Goal: Task Accomplishment & Management: Use online tool/utility

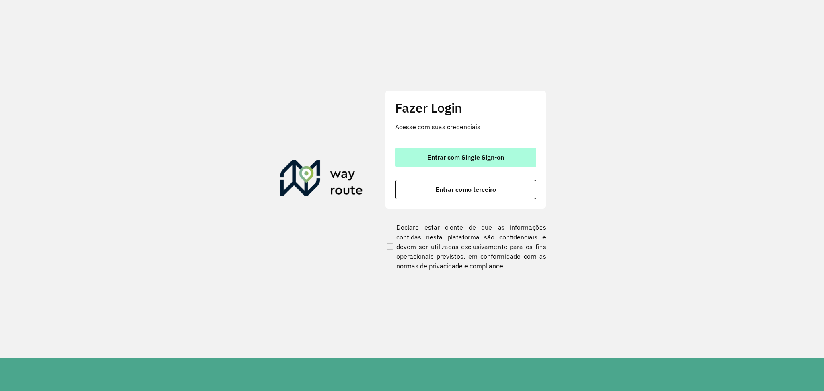
click at [495, 152] on button "Entrar com Single Sign-on" at bounding box center [465, 157] width 141 height 19
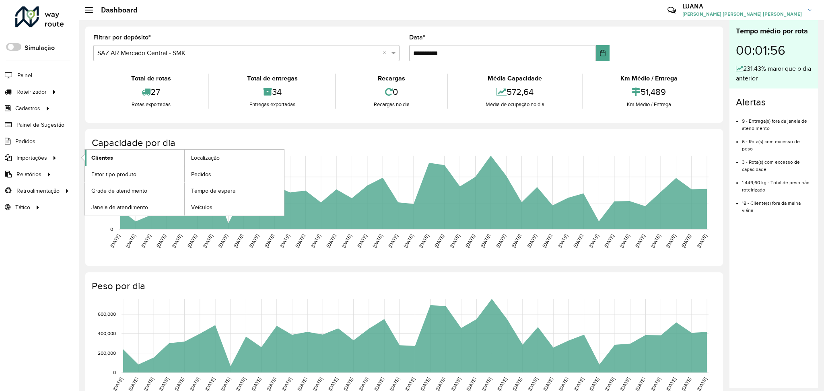
click at [114, 160] on link "Clientes" at bounding box center [134, 158] width 99 height 16
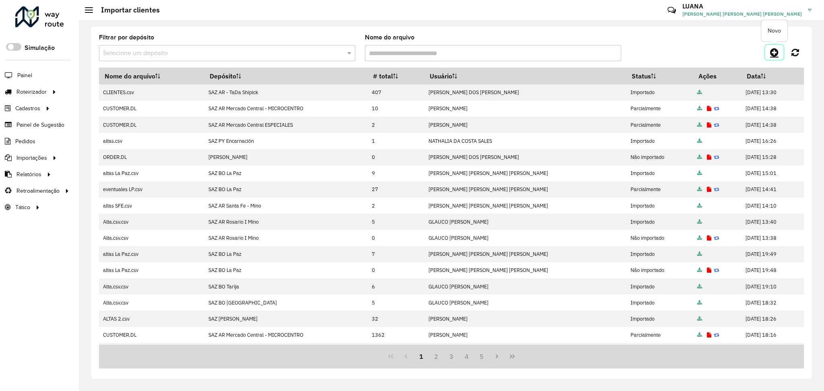
click at [775, 51] on icon at bounding box center [774, 52] width 8 height 10
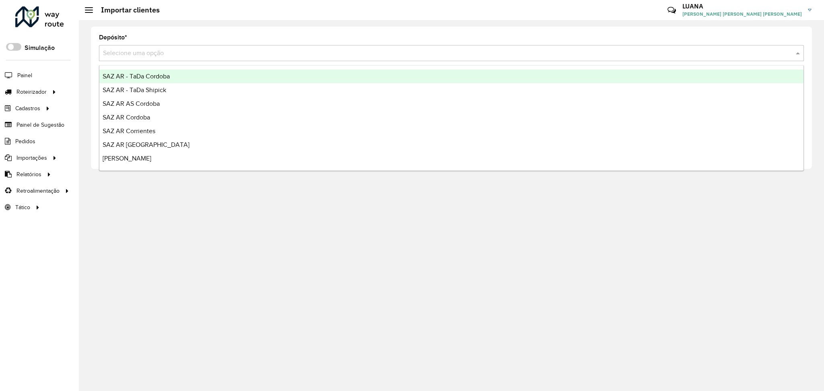
click at [354, 54] on input "text" at bounding box center [443, 54] width 681 height 10
type input "*****"
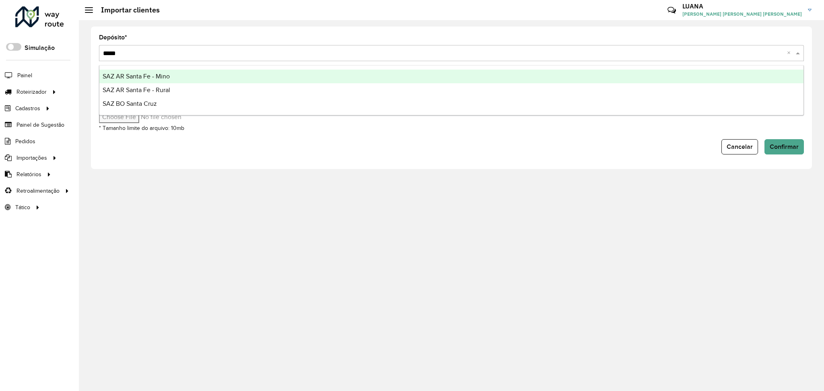
click at [361, 75] on div "SAZ AR Santa Fe - Mino" at bounding box center [451, 77] width 704 height 14
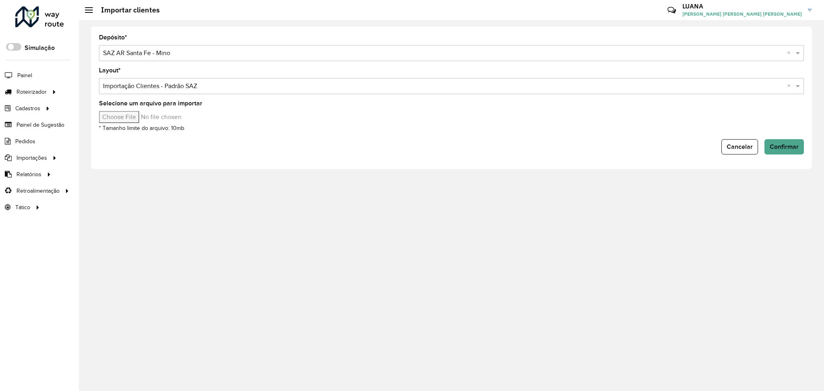
click at [144, 115] on input "Selecione um arquivo para importar" at bounding box center [167, 117] width 137 height 12
type input "**********"
click at [790, 145] on span "Confirmar" at bounding box center [784, 146] width 29 height 7
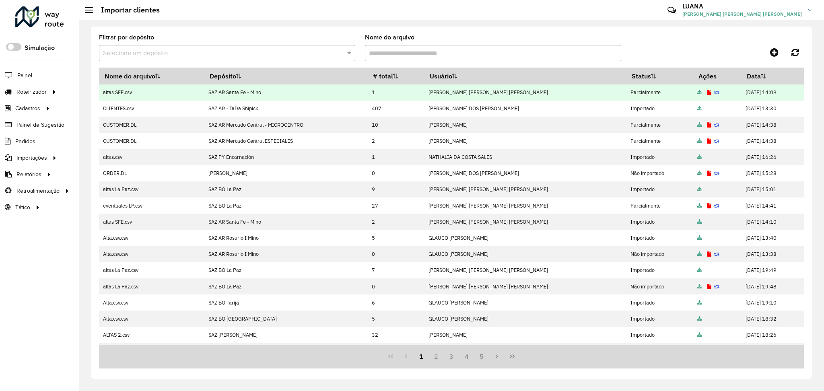
click at [707, 91] on icon at bounding box center [709, 92] width 4 height 5
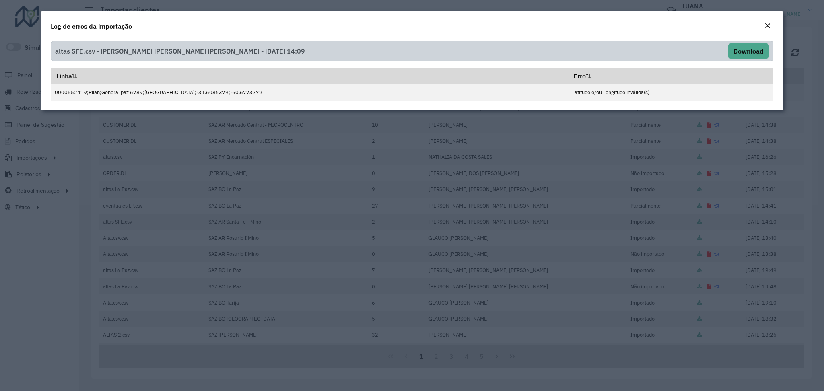
click at [763, 30] on button "Close" at bounding box center [767, 26] width 11 height 10
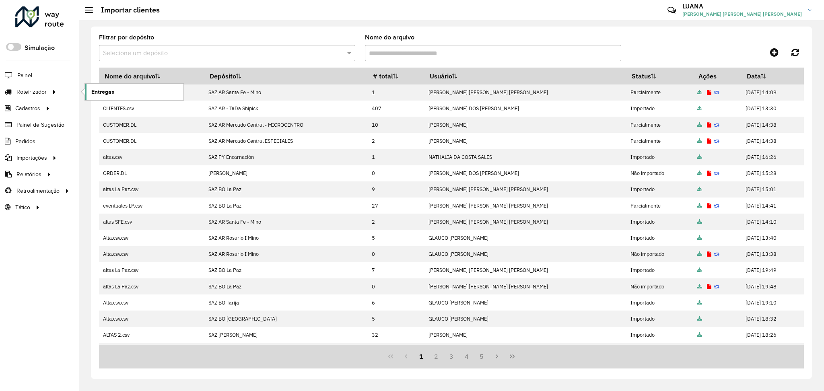
click at [100, 95] on span "Entregas" at bounding box center [102, 92] width 23 height 8
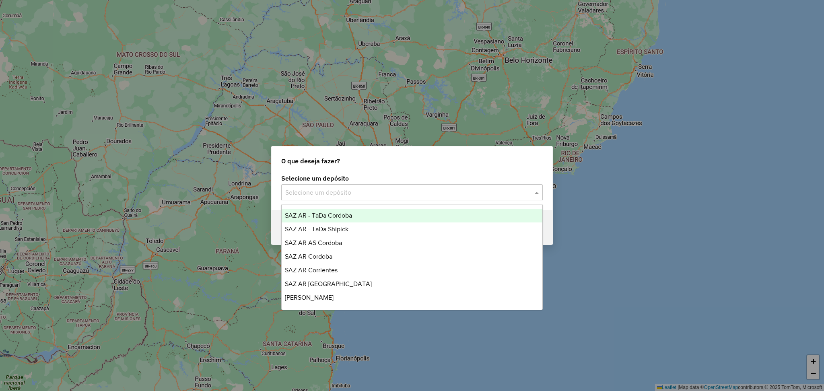
click at [426, 188] on input "text" at bounding box center [403, 193] width 237 height 10
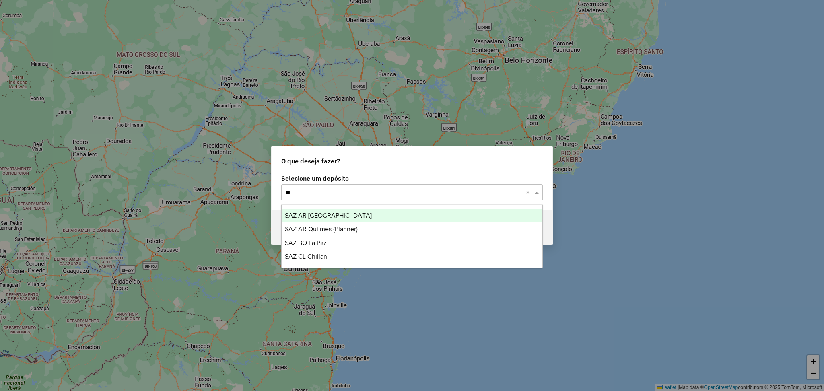
type input "*"
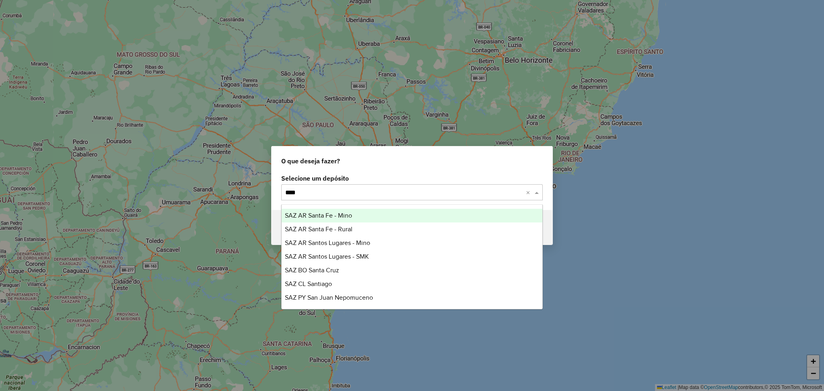
type input "*****"
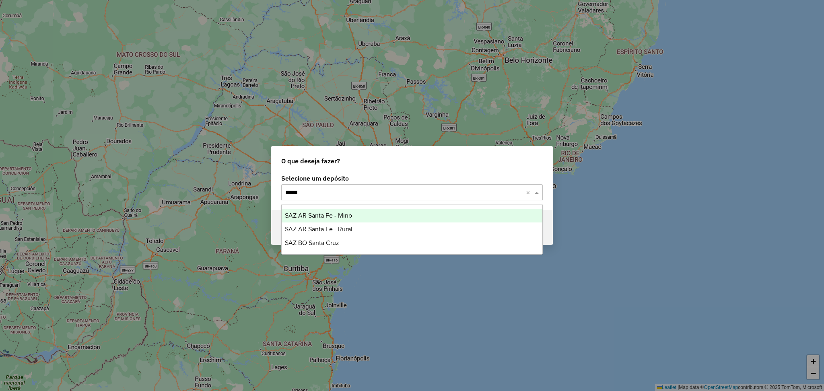
click at [391, 216] on div "SAZ AR Santa Fe - Mino" at bounding box center [412, 216] width 261 height 14
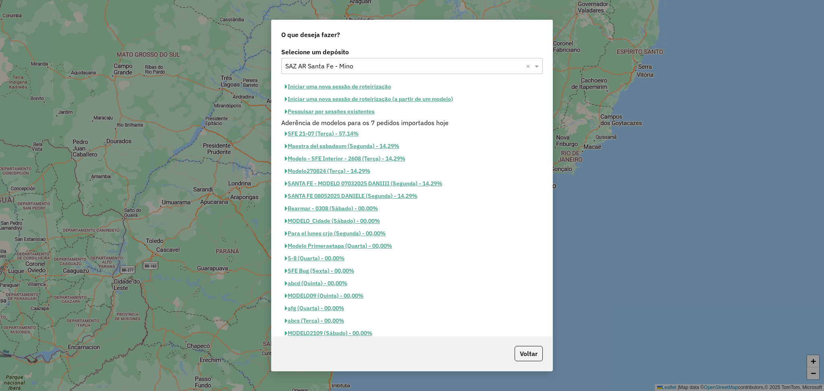
click at [361, 115] on button "Pesquisar por sessões existentes" at bounding box center [329, 111] width 97 height 12
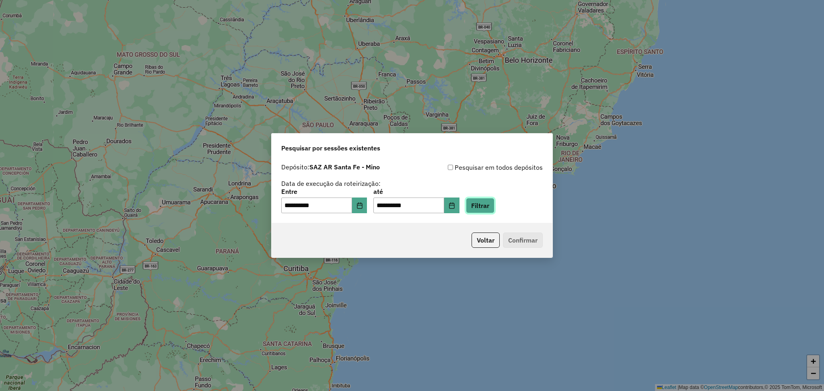
click at [495, 211] on button "Filtrar" at bounding box center [480, 205] width 29 height 15
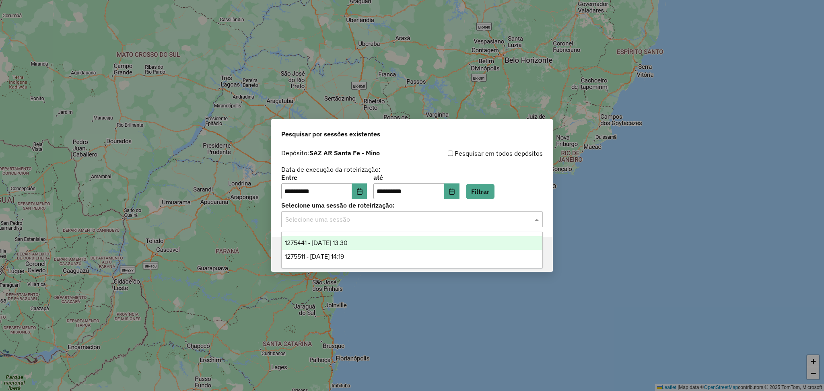
click at [407, 215] on input "text" at bounding box center [403, 220] width 237 height 10
click at [375, 257] on div "1275511 - 15/09/2025 14:19" at bounding box center [412, 257] width 261 height 14
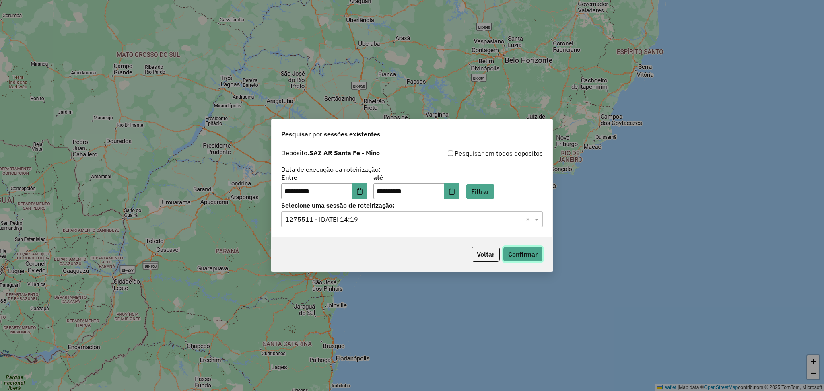
click at [534, 256] on button "Confirmar" at bounding box center [523, 254] width 40 height 15
click at [363, 193] on icon "Choose Date" at bounding box center [360, 191] width 6 height 6
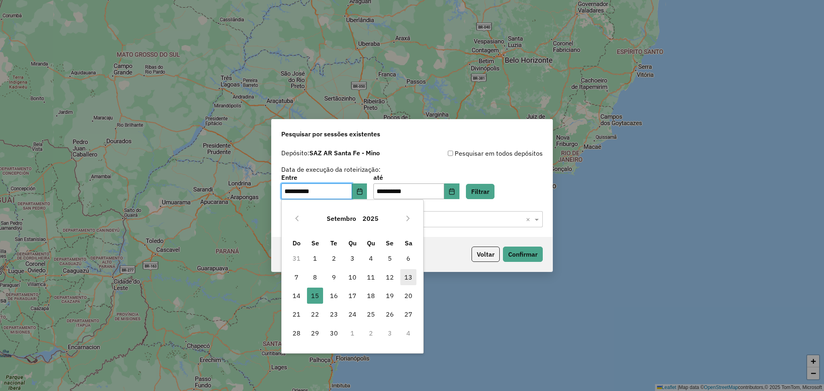
click at [409, 278] on span "13" at bounding box center [408, 277] width 16 height 16
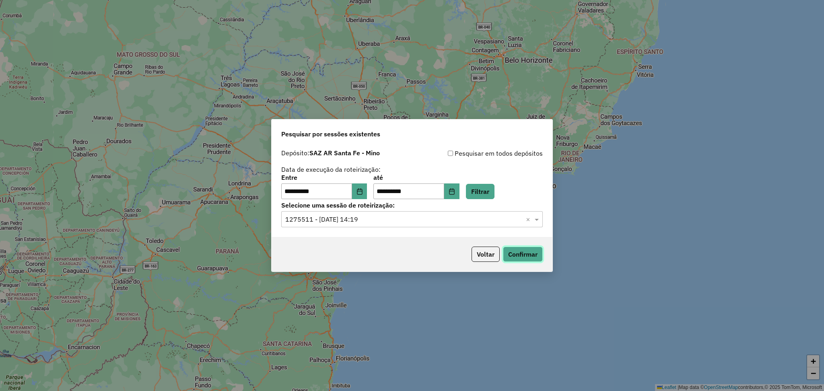
click at [526, 257] on button "Confirmar" at bounding box center [523, 254] width 40 height 15
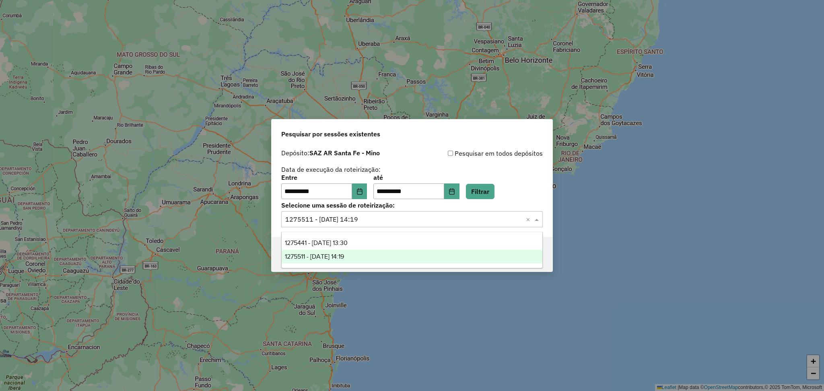
click at [471, 213] on div "Selecione uma sessão × 1275511 - 15/09/2025 14:19 ×" at bounding box center [412, 219] width 262 height 16
click at [363, 192] on icon "Choose Date" at bounding box center [360, 191] width 6 height 6
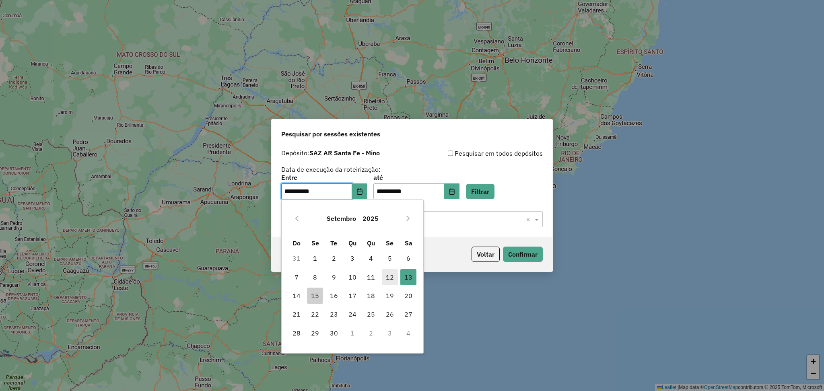
click at [392, 280] on span "12" at bounding box center [390, 277] width 16 height 16
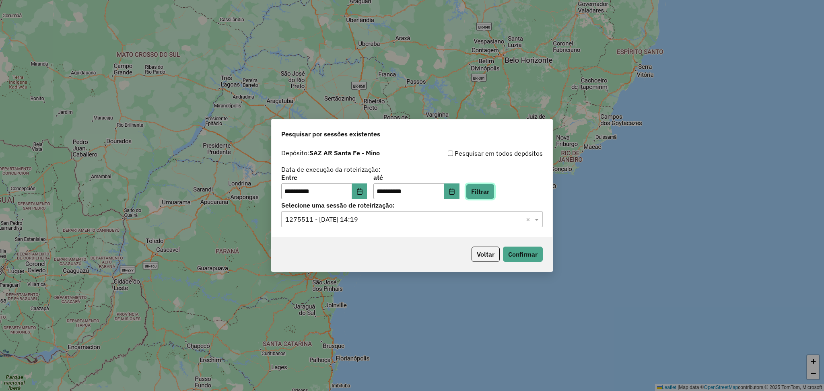
click at [495, 188] on button "Filtrar" at bounding box center [480, 191] width 29 height 15
click at [420, 227] on div "Selecione uma sessão × 1275511 - 15/09/2025 14:19 ×" at bounding box center [412, 219] width 262 height 16
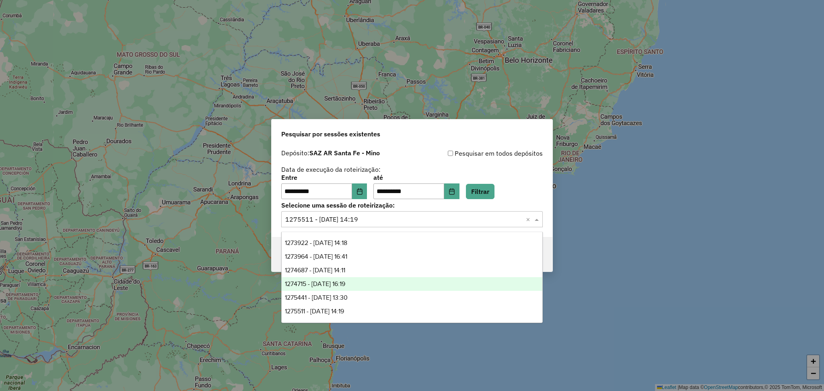
click at [364, 282] on div "1274715 - 13/09/2025 16:19" at bounding box center [412, 284] width 261 height 14
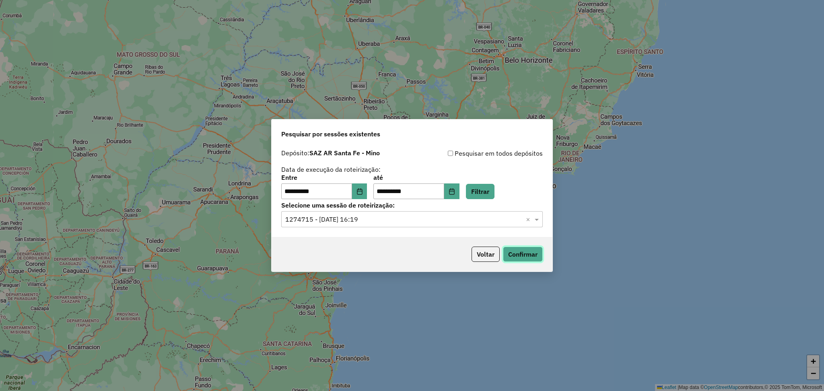
click at [522, 251] on button "Confirmar" at bounding box center [523, 254] width 40 height 15
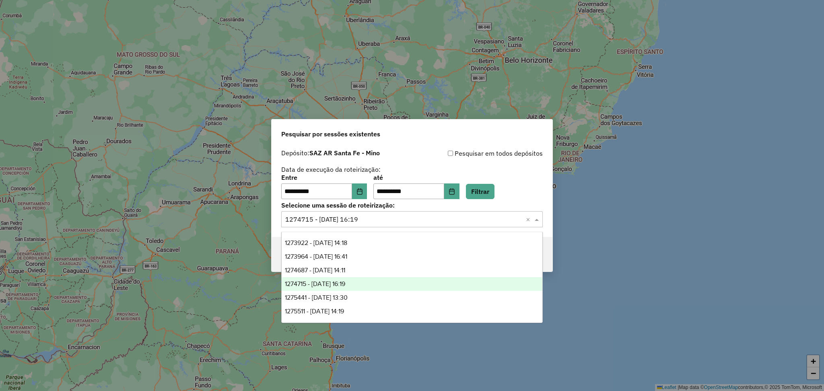
click at [379, 222] on input "text" at bounding box center [403, 220] width 237 height 10
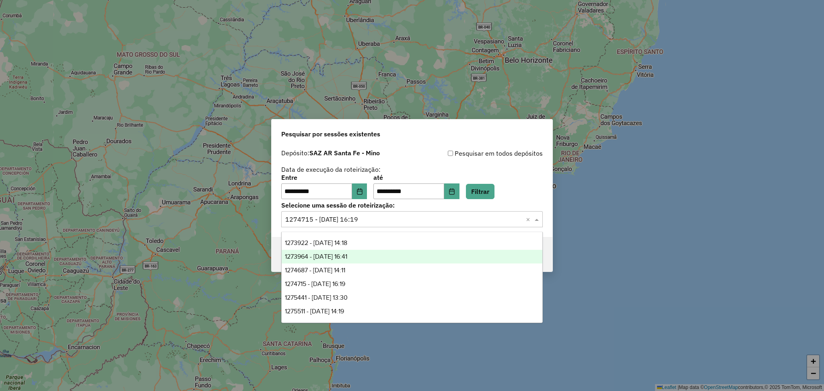
click at [369, 254] on div "1273964 - 12/09/2025 16:41" at bounding box center [412, 257] width 261 height 14
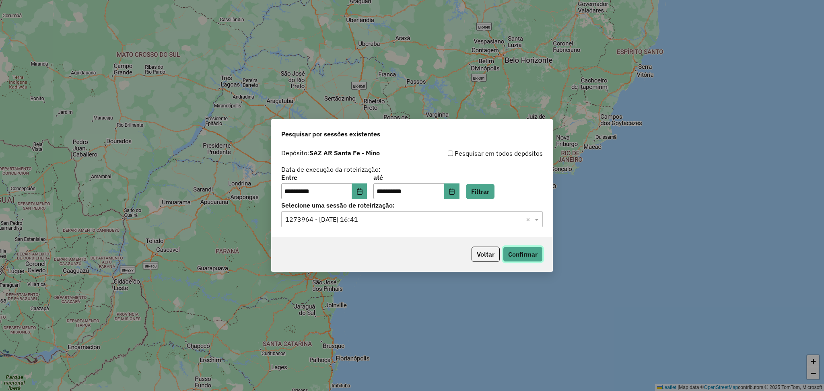
click at [530, 250] on button "Confirmar" at bounding box center [523, 254] width 40 height 15
click at [367, 192] on button "Choose Date" at bounding box center [359, 192] width 15 height 16
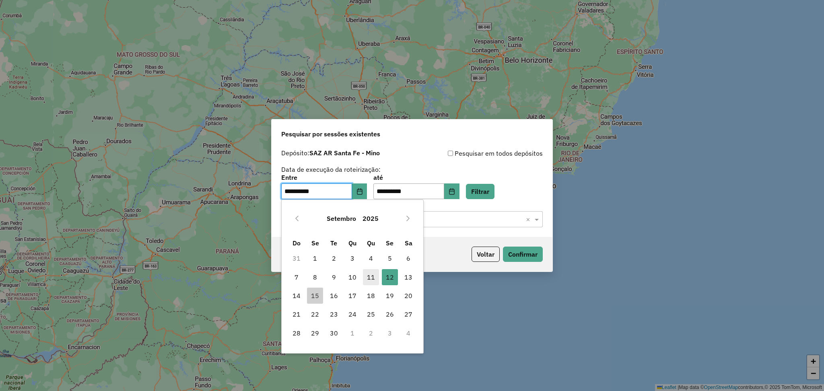
click at [373, 278] on span "11" at bounding box center [371, 277] width 16 height 16
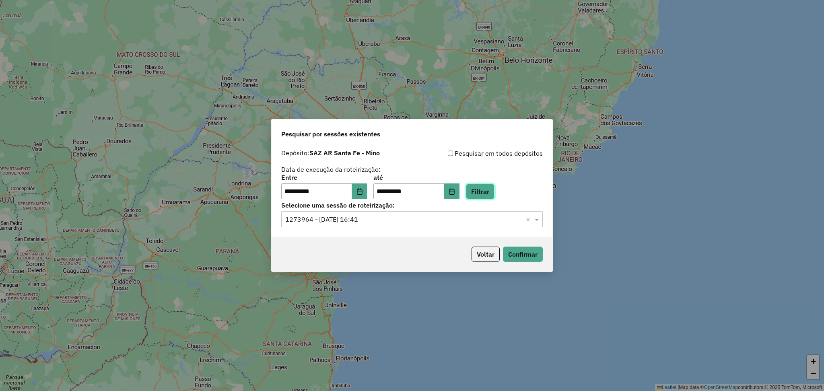
click at [495, 193] on button "Filtrar" at bounding box center [480, 191] width 29 height 15
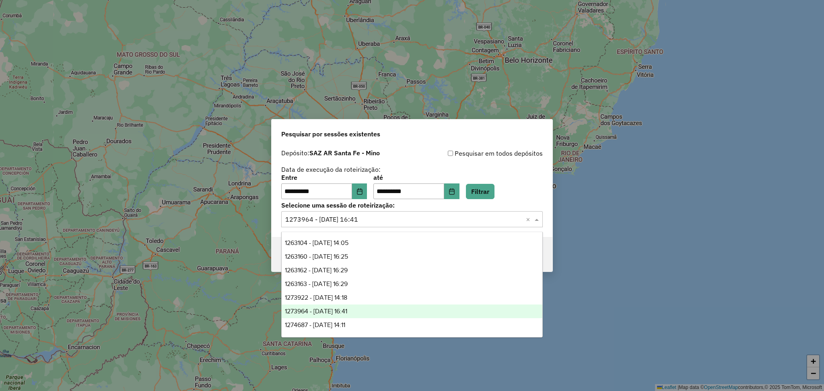
click at [476, 219] on input "text" at bounding box center [403, 220] width 237 height 10
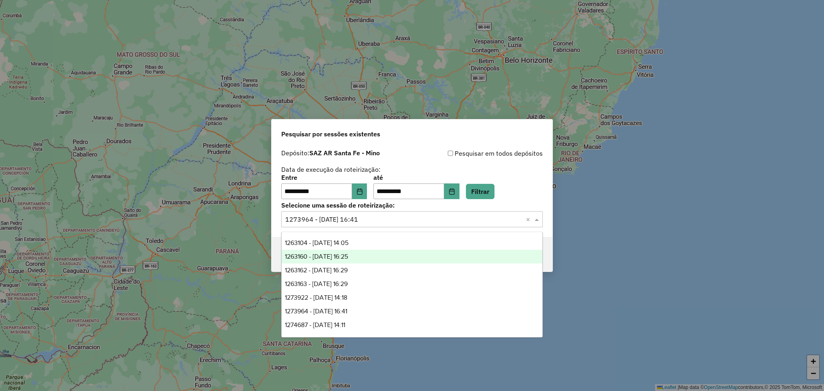
click at [384, 253] on div "1263160 - 11/09/2025 16:25" at bounding box center [412, 257] width 261 height 14
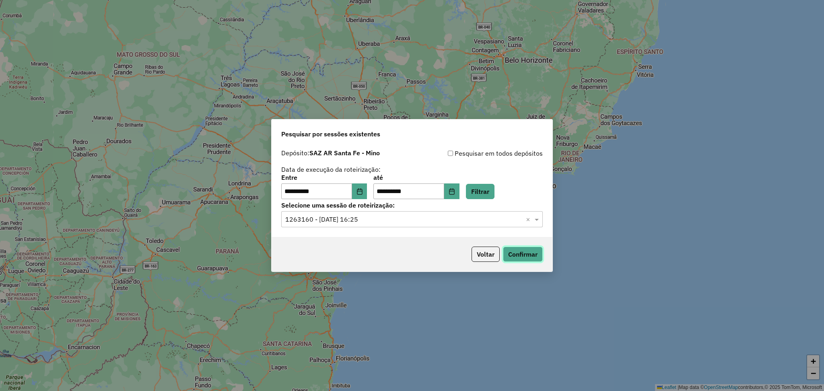
click at [527, 253] on button "Confirmar" at bounding box center [523, 254] width 40 height 15
click at [363, 191] on icon "Choose Date" at bounding box center [360, 191] width 6 height 6
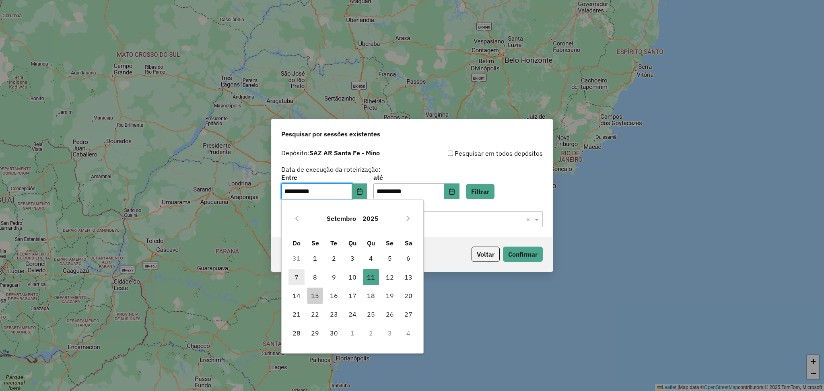
click at [296, 275] on span "7" at bounding box center [297, 277] width 16 height 16
type input "**********"
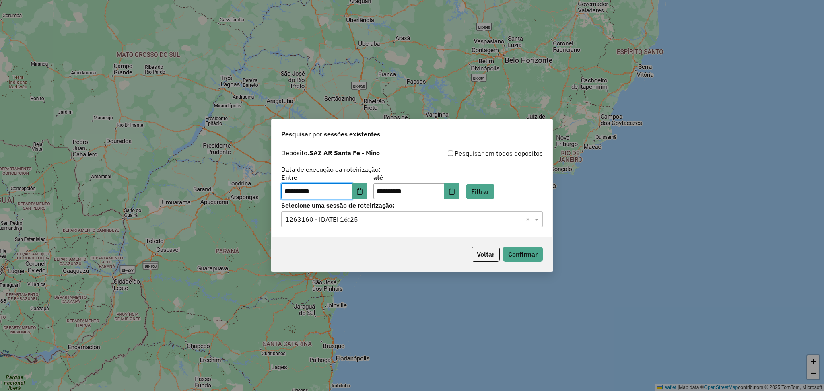
click at [498, 184] on div "**********" at bounding box center [412, 187] width 262 height 25
click at [502, 181] on div "**********" at bounding box center [412, 187] width 262 height 25
click at [494, 192] on button "Filtrar" at bounding box center [480, 191] width 29 height 15
click at [411, 222] on input "text" at bounding box center [403, 220] width 237 height 10
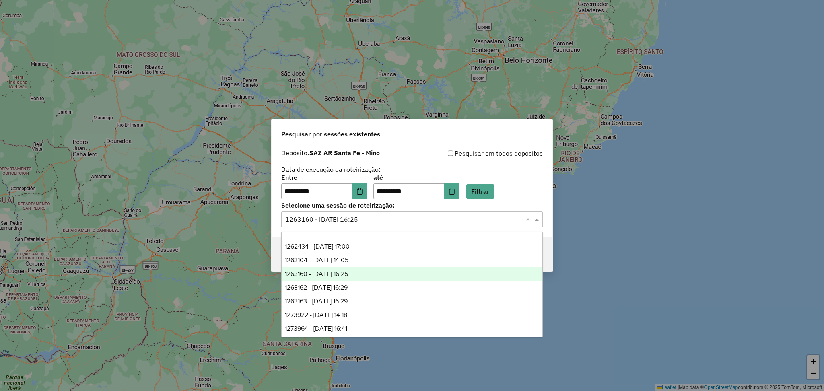
scroll to position [42, 0]
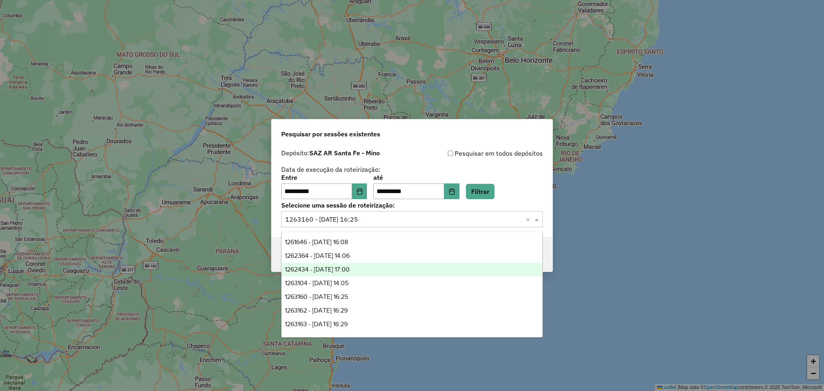
click at [368, 270] on div "1262434 - 10/09/2025 17:00" at bounding box center [412, 270] width 261 height 14
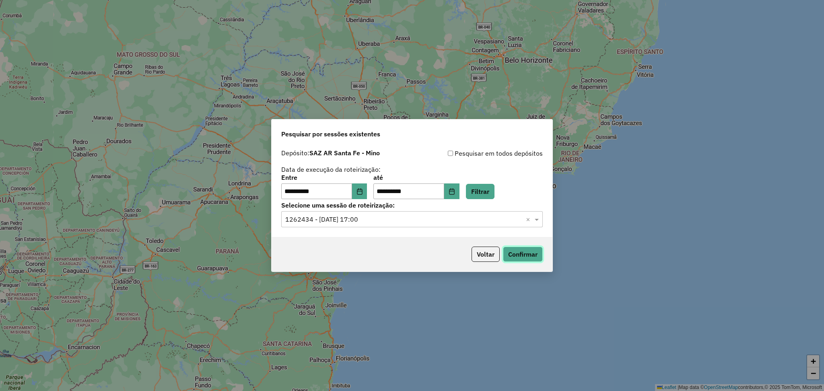
click at [524, 254] on button "Confirmar" at bounding box center [523, 254] width 40 height 15
click at [380, 217] on input "text" at bounding box center [403, 220] width 237 height 10
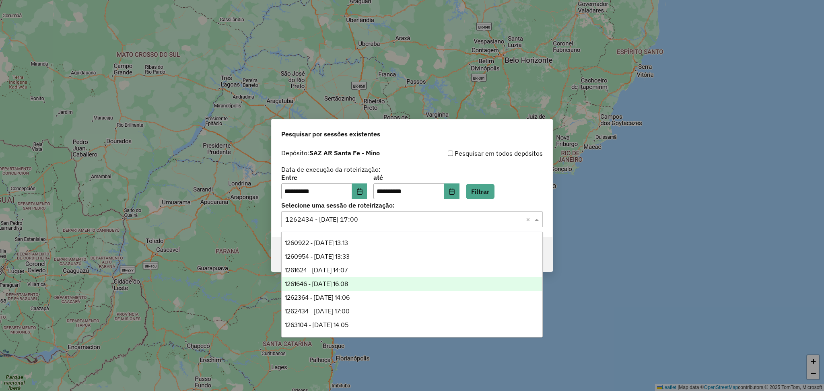
drag, startPoint x: 349, startPoint y: 287, endPoint x: 373, endPoint y: 284, distance: 24.4
click at [349, 288] on div "1261646 - 09/09/2025 16:08" at bounding box center [412, 284] width 261 height 14
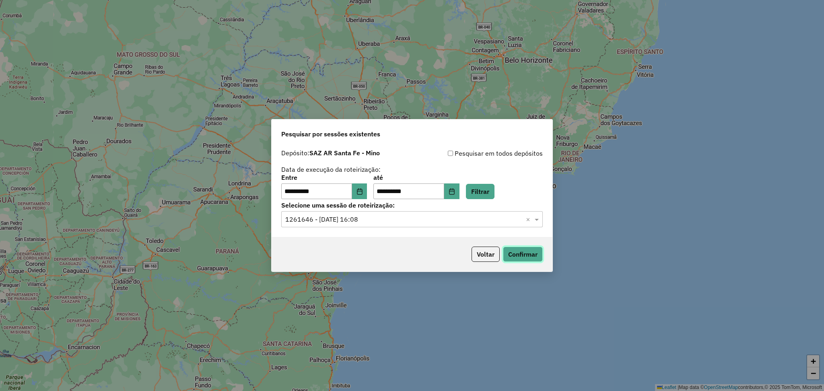
click at [525, 252] on button "Confirmar" at bounding box center [523, 254] width 40 height 15
click at [363, 188] on icon "Choose Date" at bounding box center [360, 191] width 6 height 6
click at [447, 214] on div "Selecione uma sessão × 1261646 - 09/09/2025 16:08 ×" at bounding box center [412, 219] width 262 height 16
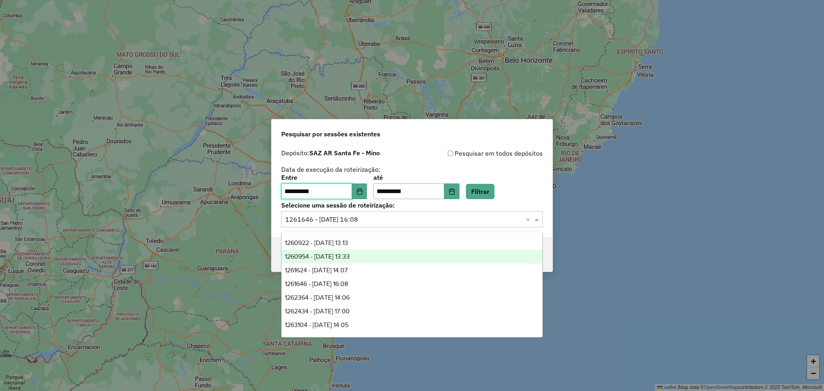
click at [350, 255] on span "1260954 - 08/09/2025 13:33" at bounding box center [317, 256] width 65 height 7
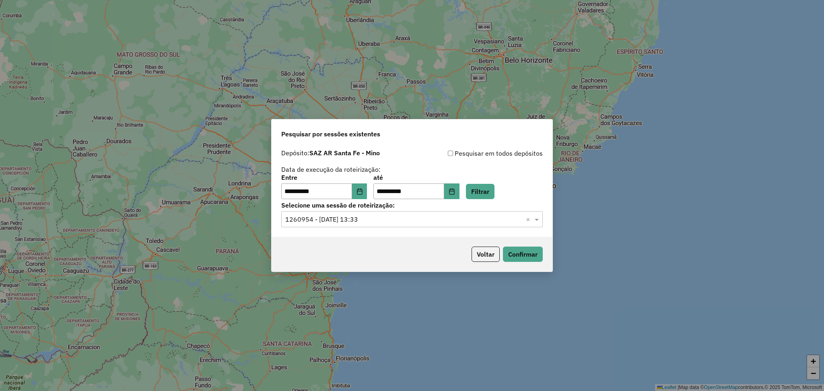
click at [390, 215] on input "text" at bounding box center [403, 220] width 237 height 10
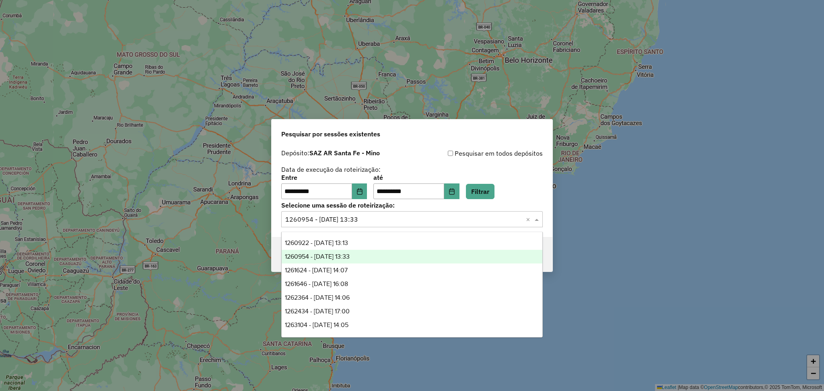
click at [403, 163] on div "**********" at bounding box center [412, 173] width 262 height 51
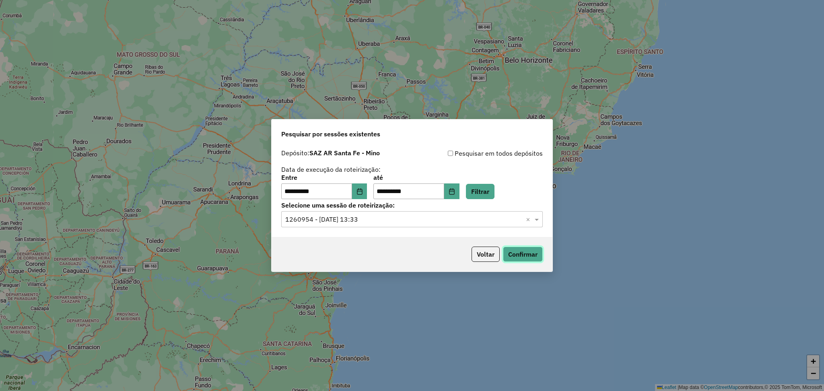
click at [523, 248] on button "Confirmar" at bounding box center [523, 254] width 40 height 15
drag, startPoint x: 472, startPoint y: 324, endPoint x: 472, endPoint y: 332, distance: 8.0
click at [472, 332] on div "**********" at bounding box center [412, 195] width 824 height 391
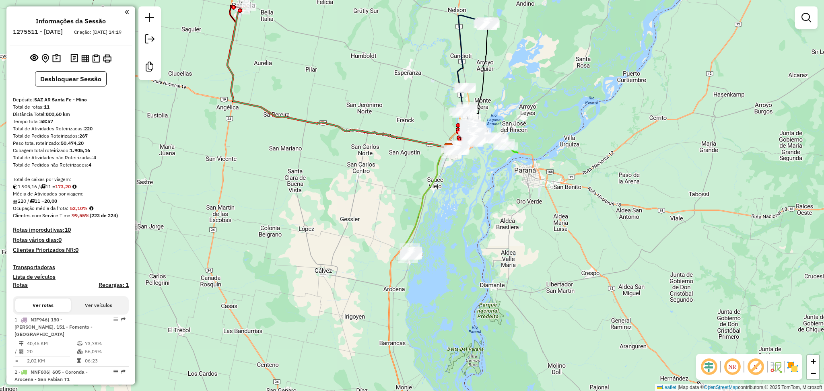
drag, startPoint x: 420, startPoint y: 285, endPoint x: 461, endPoint y: 237, distance: 63.6
click at [461, 237] on div "Janela de atendimento Grade de atendimento Capacidade Transportadoras Veículos …" at bounding box center [412, 195] width 824 height 391
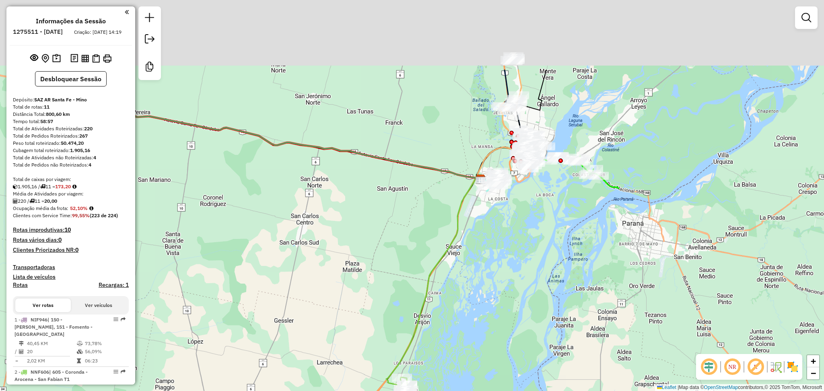
drag, startPoint x: 527, startPoint y: 129, endPoint x: 523, endPoint y: 238, distance: 108.7
click at [523, 238] on div "Janela de atendimento Grade de atendimento Capacidade Transportadoras Veículos …" at bounding box center [412, 195] width 824 height 391
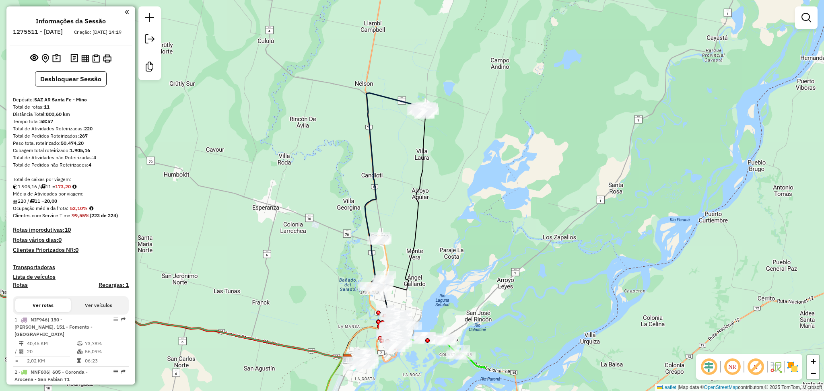
click at [374, 160] on icon at bounding box center [383, 226] width 78 height 266
select select "**********"
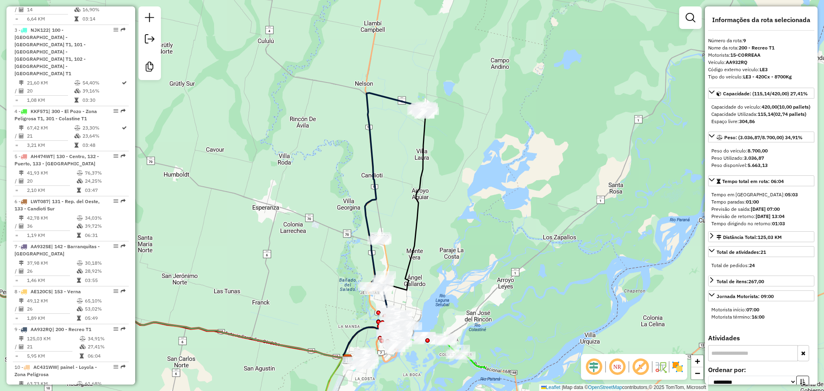
scroll to position [595, 0]
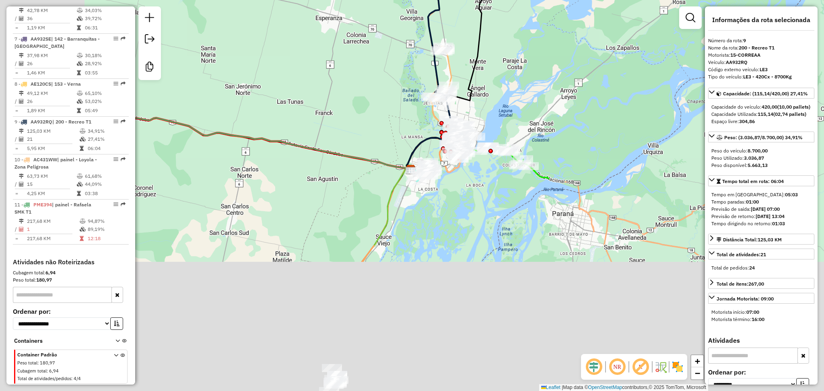
drag, startPoint x: 468, startPoint y: 226, endPoint x: 579, endPoint y: 19, distance: 234.6
click at [584, 32] on div "Janela de atendimento Grade de atendimento Capacidade Transportadoras Veículos …" at bounding box center [412, 195] width 824 height 391
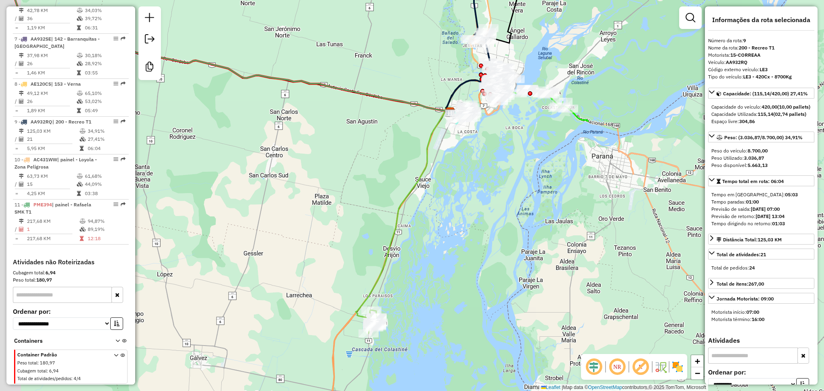
drag, startPoint x: 410, startPoint y: 292, endPoint x: 487, endPoint y: 192, distance: 126.8
click at [487, 192] on div "Janela de atendimento Grade de atendimento Capacidade Transportadoras Veículos …" at bounding box center [412, 195] width 824 height 391
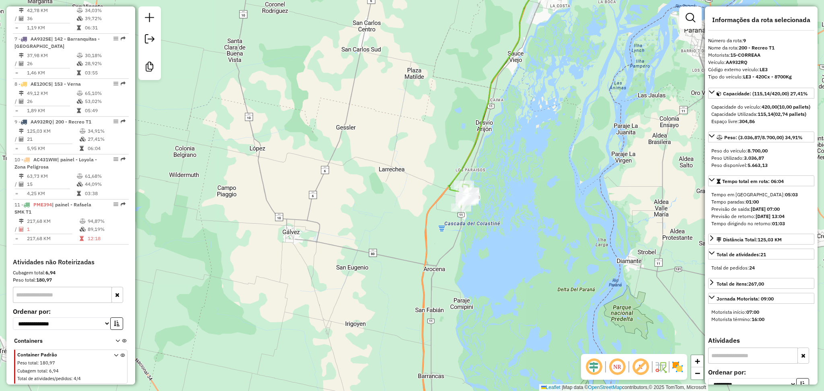
click at [468, 167] on icon at bounding box center [495, 87] width 95 height 211
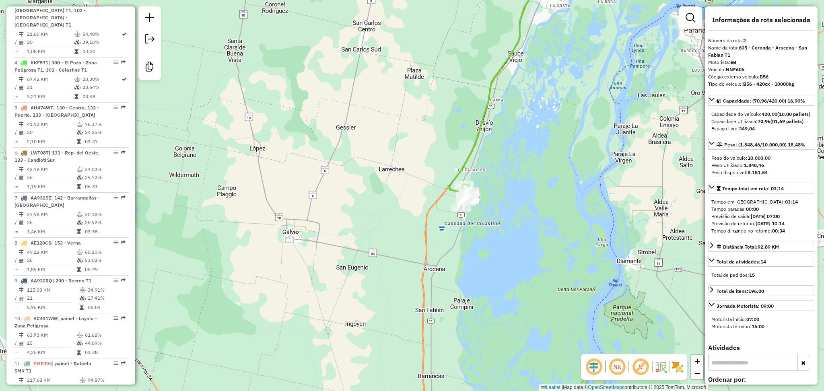
scroll to position [368, 0]
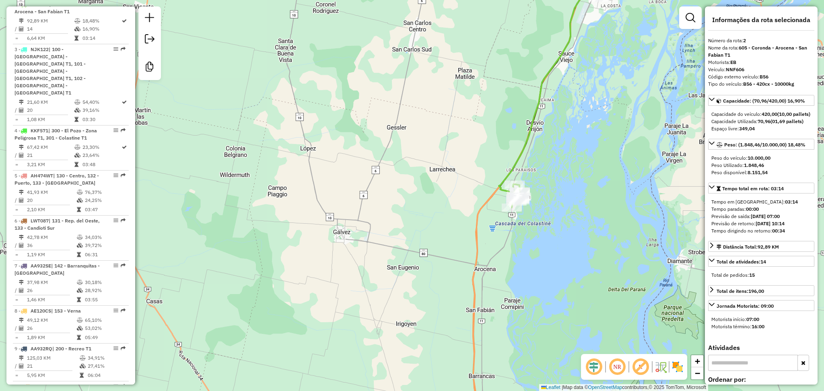
drag, startPoint x: 500, startPoint y: 180, endPoint x: 551, endPoint y: 180, distance: 50.7
click at [551, 180] on div "Janela de atendimento Grade de atendimento Capacidade Transportadoras Veículos …" at bounding box center [412, 195] width 824 height 391
click at [520, 157] on icon at bounding box center [546, 87] width 95 height 211
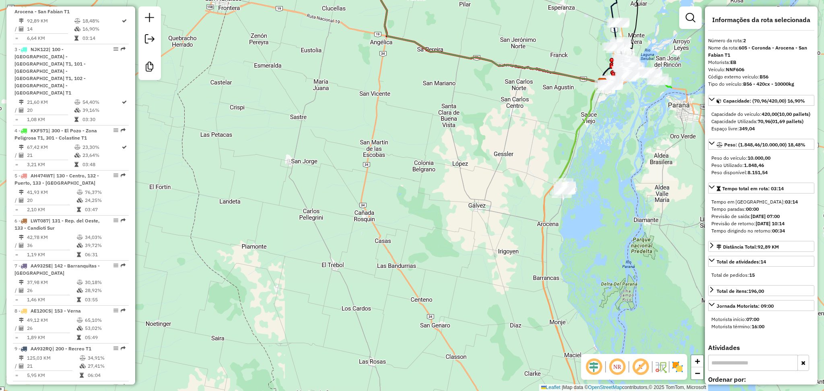
drag, startPoint x: 774, startPoint y: 128, endPoint x: 796, endPoint y: 124, distance: 22.0
click at [796, 124] on div "Capacidade do veículo: 420,00 (10,00 pallets) Capacidade Utilizada: 70,96 (01,6…" at bounding box center [761, 121] width 106 height 28
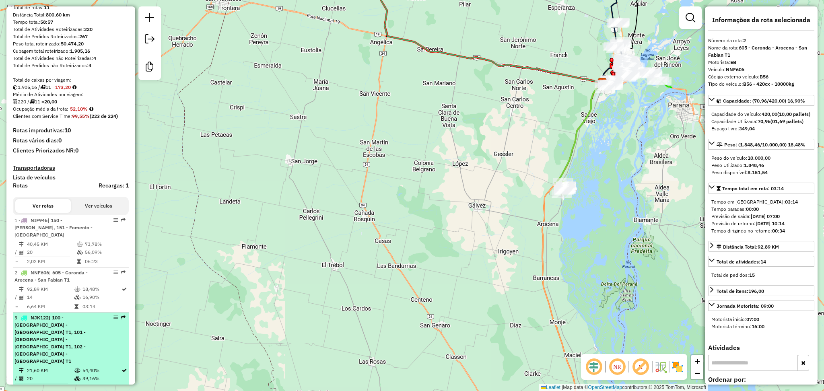
scroll to position [0, 0]
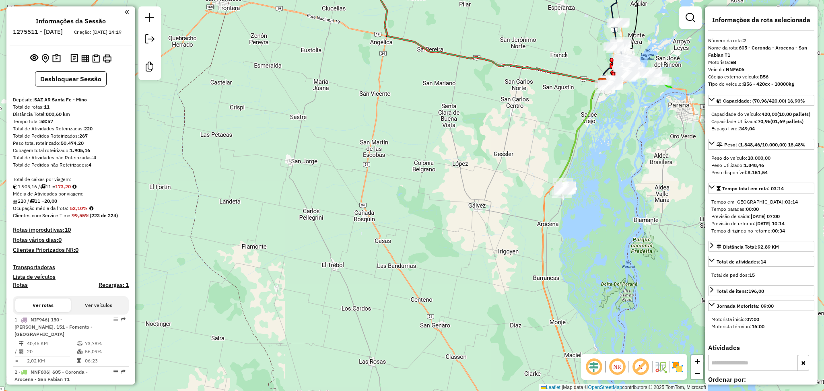
click at [575, 134] on icon at bounding box center [578, 133] width 47 height 105
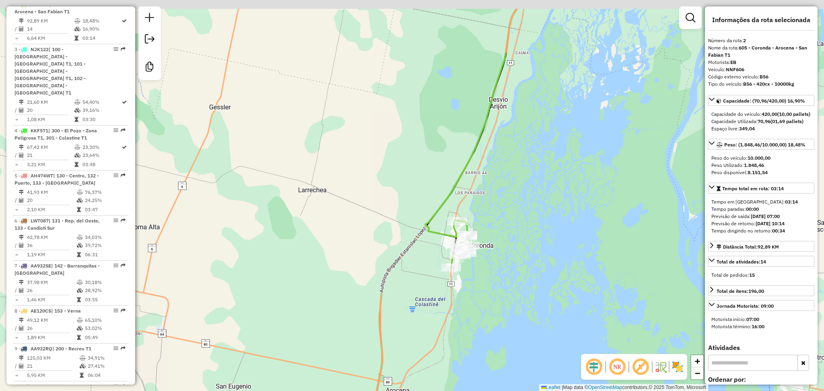
drag, startPoint x: 594, startPoint y: 88, endPoint x: 557, endPoint y: 181, distance: 100.4
click at [557, 181] on div "Janela de atendimento Grade de atendimento Capacidade Transportadoras Veículos …" at bounding box center [412, 195] width 824 height 391
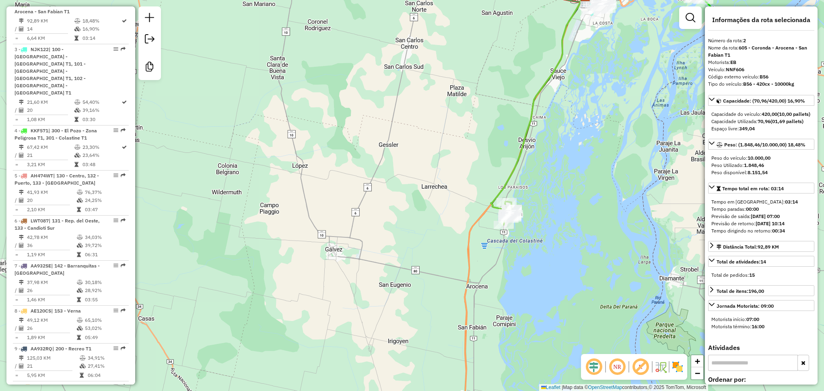
click at [516, 174] on icon at bounding box center [538, 104] width 95 height 211
click at [511, 173] on icon at bounding box center [538, 104] width 95 height 211
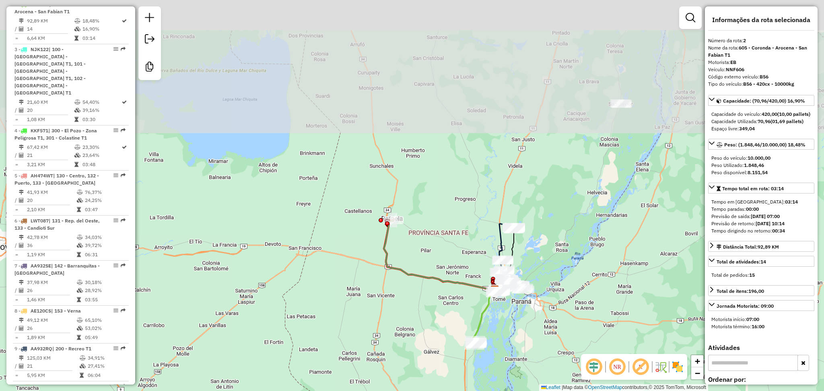
drag, startPoint x: 600, startPoint y: 148, endPoint x: 577, endPoint y: 322, distance: 175.0
click at [577, 322] on div "Janela de atendimento Grade de atendimento Capacidade Transportadoras Veículos …" at bounding box center [412, 195] width 824 height 391
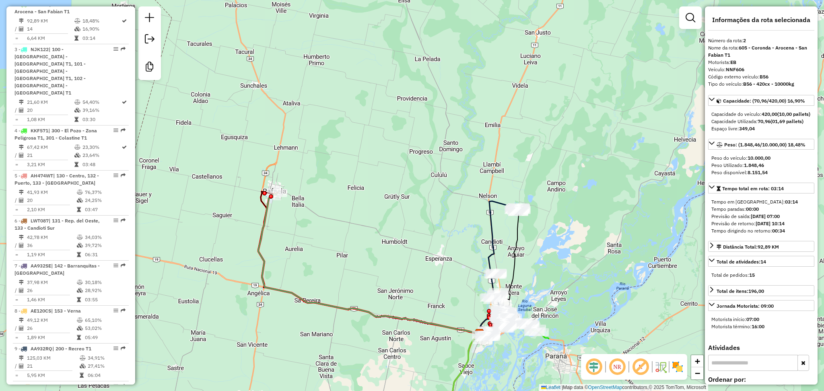
click at [493, 227] on icon at bounding box center [497, 267] width 39 height 133
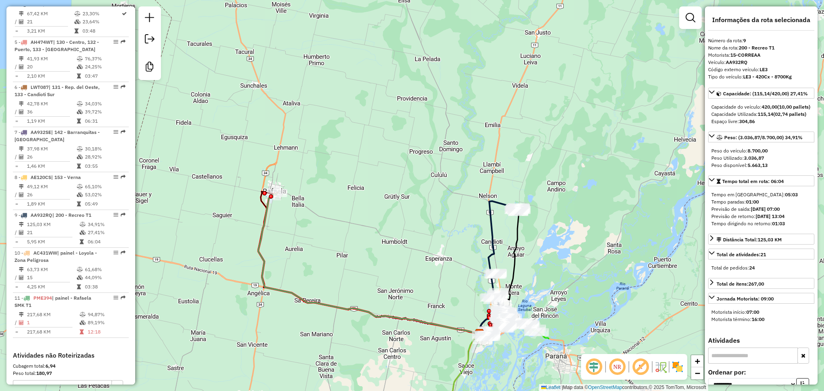
scroll to position [595, 0]
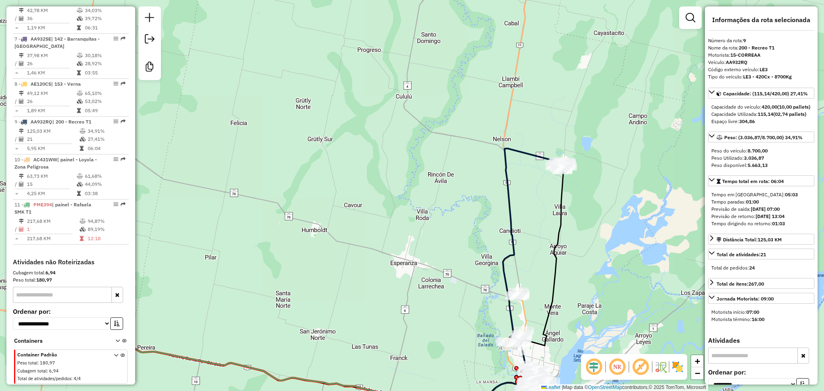
drag, startPoint x: 533, startPoint y: 135, endPoint x: 557, endPoint y: 108, distance: 35.7
click at [557, 108] on div "Janela de atendimento Grade de atendimento Capacidade Transportadoras Veículos …" at bounding box center [412, 195] width 824 height 391
click at [524, 318] on icon at bounding box center [516, 319] width 20 height 56
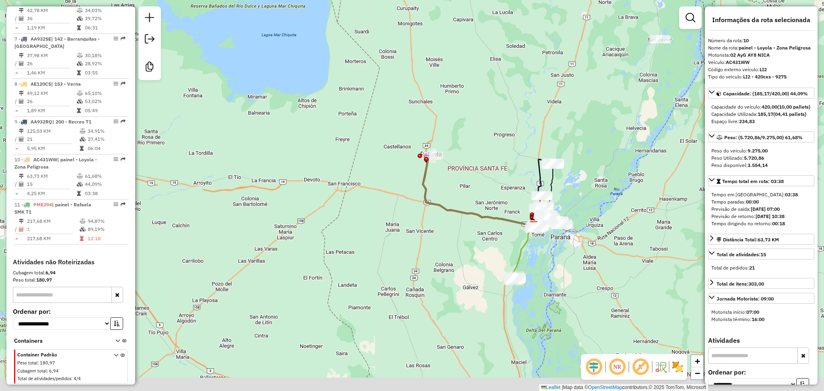
drag, startPoint x: 592, startPoint y: 299, endPoint x: 619, endPoint y: 141, distance: 160.5
click at [619, 141] on div "Janela de atendimento Grade de atendimento Capacidade Transportadoras Veículos …" at bounding box center [412, 195] width 824 height 391
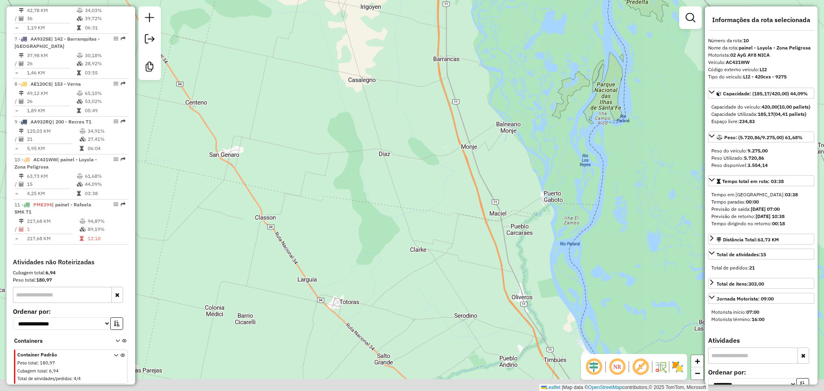
drag, startPoint x: 530, startPoint y: 322, endPoint x: 480, endPoint y: 253, distance: 84.7
click at [480, 253] on div "Janela de atendimento Grade de atendimento Capacidade Transportadoras Veículos …" at bounding box center [412, 195] width 824 height 391
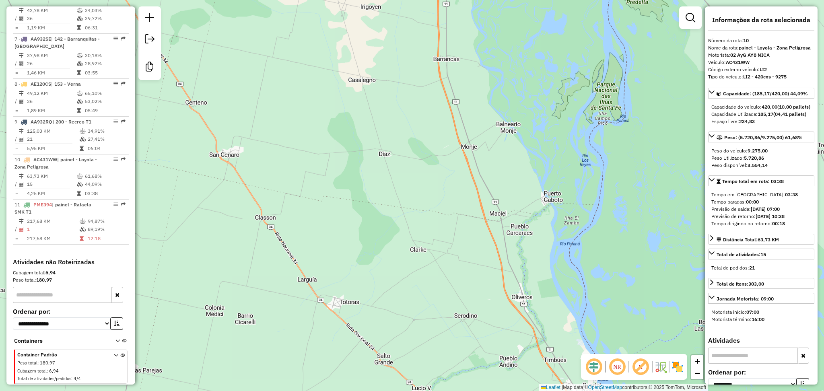
drag, startPoint x: 574, startPoint y: 312, endPoint x: 555, endPoint y: 272, distance: 43.9
click at [555, 272] on div "Janela de atendimento Grade de atendimento Capacidade Transportadoras Veículos …" at bounding box center [412, 195] width 824 height 391
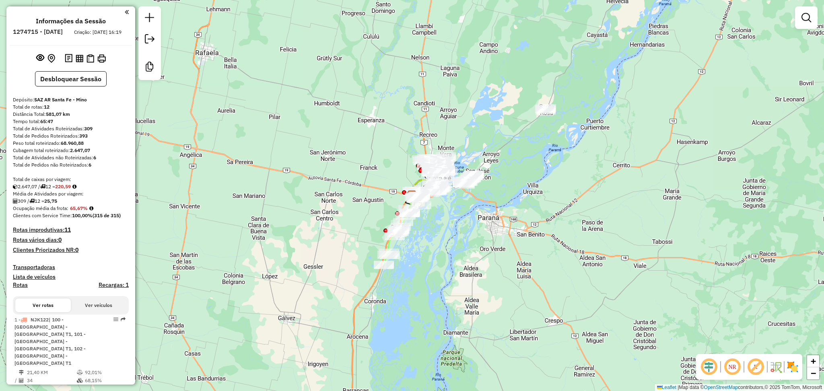
drag, startPoint x: 492, startPoint y: 68, endPoint x: 491, endPoint y: 87, distance: 18.1
click at [491, 91] on div "Janela de atendimento Grade de atendimento Capacidade Transportadoras Veículos …" at bounding box center [412, 195] width 824 height 391
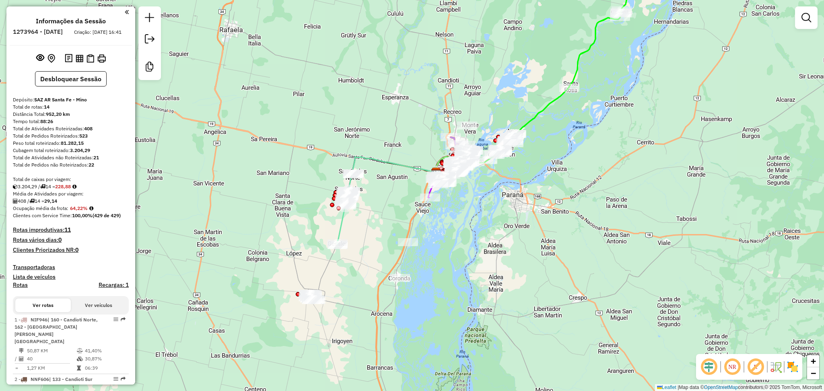
drag, startPoint x: 441, startPoint y: 260, endPoint x: 466, endPoint y: 237, distance: 33.3
click at [466, 237] on div "Janela de atendimento Grade de atendimento Capacidade Transportadoras Veículos …" at bounding box center [412, 195] width 824 height 391
drag, startPoint x: 487, startPoint y: 59, endPoint x: 487, endPoint y: 149, distance: 90.1
click at [487, 149] on div "Janela de atendimento Grade de atendimento Capacidade Transportadoras Veículos …" at bounding box center [412, 195] width 824 height 391
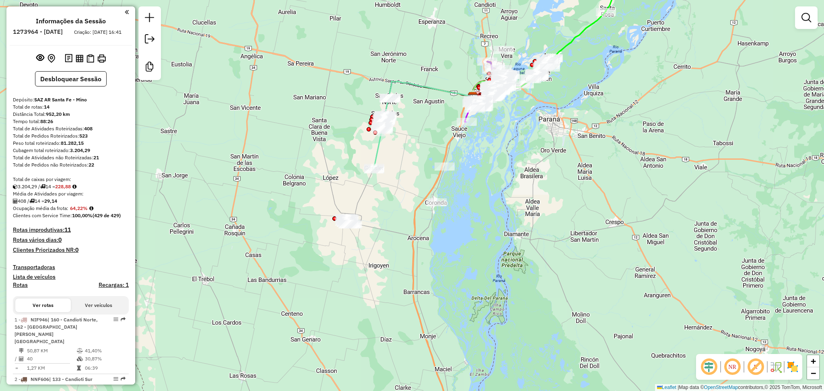
drag, startPoint x: 406, startPoint y: 252, endPoint x: 442, endPoint y: 79, distance: 176.5
click at [442, 81] on icon at bounding box center [428, 100] width 89 height 39
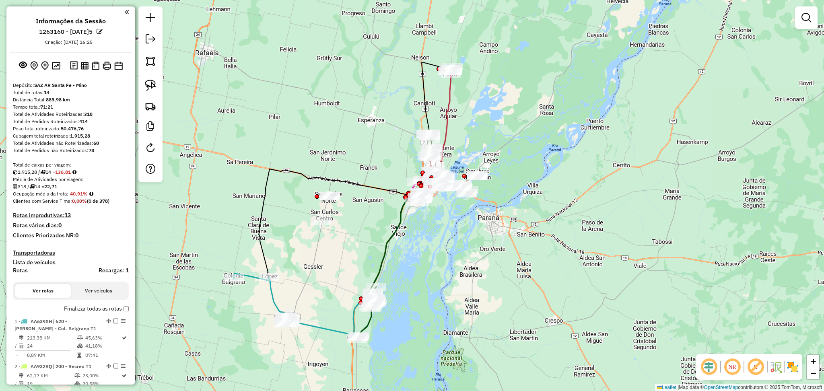
click at [371, 328] on icon at bounding box center [366, 313] width 19 height 52
select select "**********"
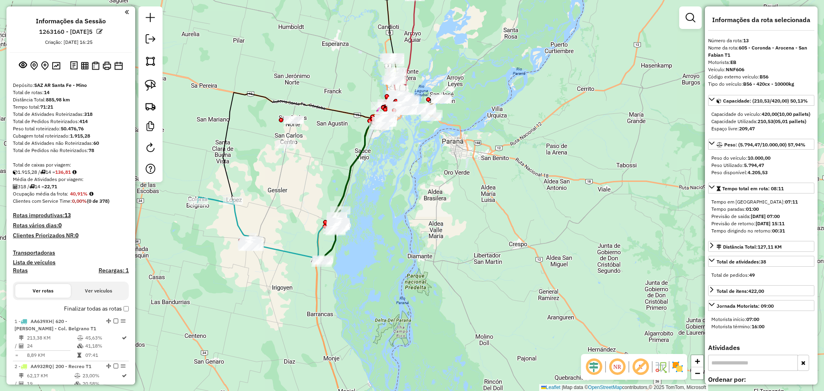
click at [353, 185] on div "Janela de atendimento Grade de atendimento Capacidade Transportadoras Veículos …" at bounding box center [412, 195] width 824 height 391
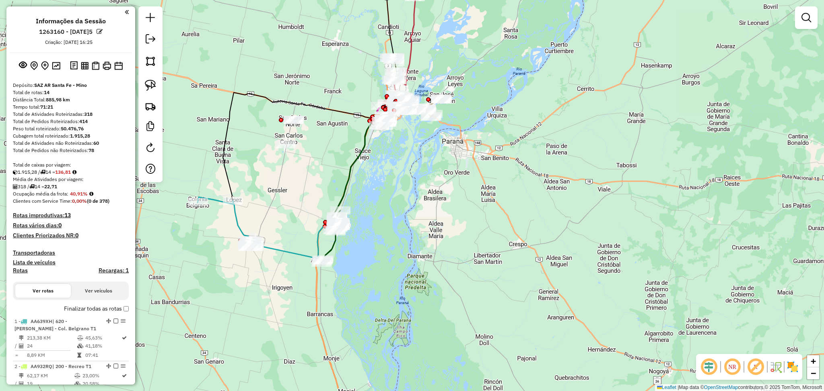
click at [349, 181] on icon at bounding box center [352, 169] width 47 height 105
select select "**********"
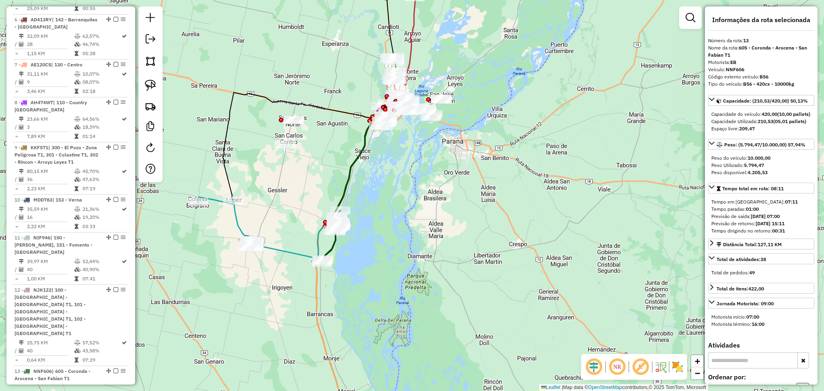
scroll to position [757, 0]
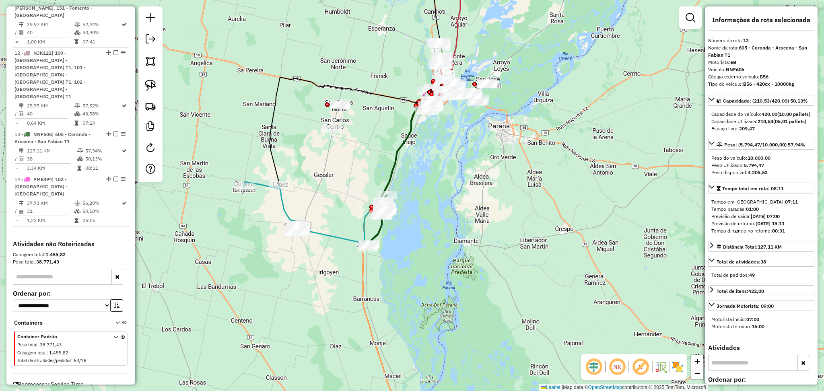
drag, startPoint x: 392, startPoint y: 223, endPoint x: 438, endPoint y: 207, distance: 48.7
click at [438, 207] on div "Janela de atendimento Grade de atendimento Capacidade Transportadoras Veículos …" at bounding box center [412, 195] width 824 height 391
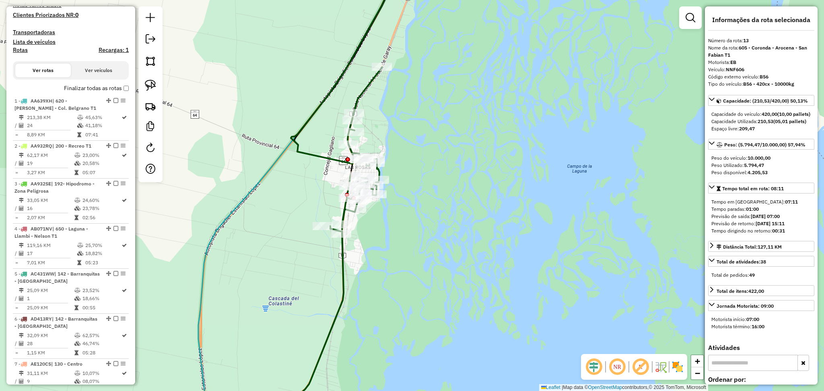
scroll to position [0, 0]
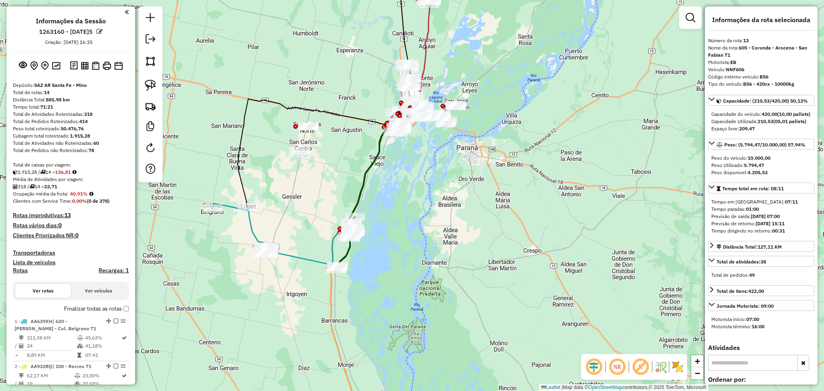
click at [349, 256] on icon at bounding box center [345, 243] width 19 height 52
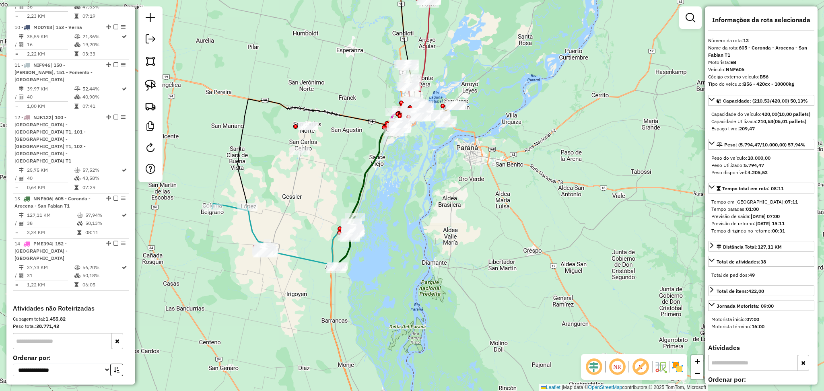
scroll to position [757, 0]
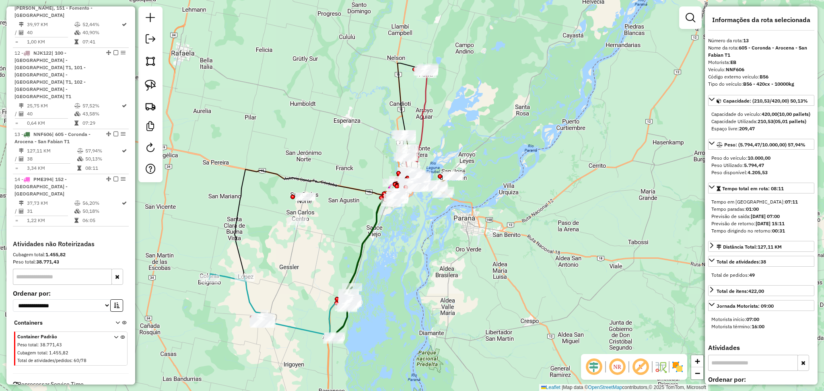
drag, startPoint x: 461, startPoint y: 41, endPoint x: 457, endPoint y: 127, distance: 85.8
click at [457, 127] on div "Janela de atendimento Grade de atendimento Capacidade Transportadoras Veículos …" at bounding box center [412, 195] width 824 height 391
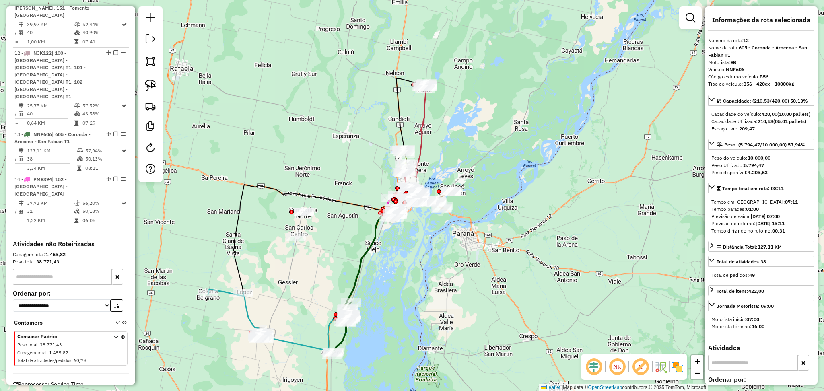
click at [426, 103] on icon at bounding box center [405, 150] width 41 height 122
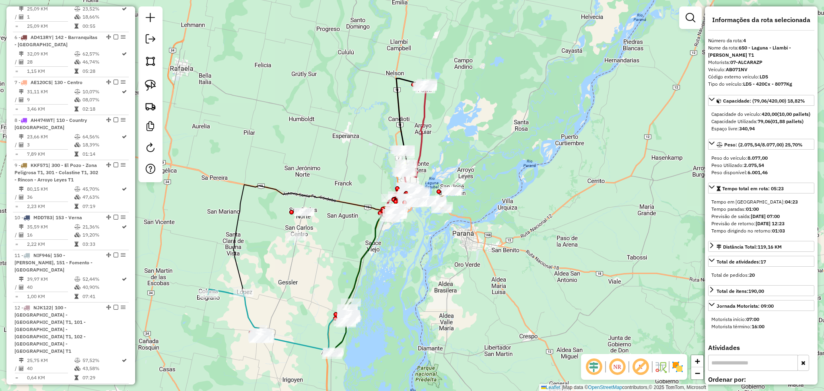
scroll to position [438, 0]
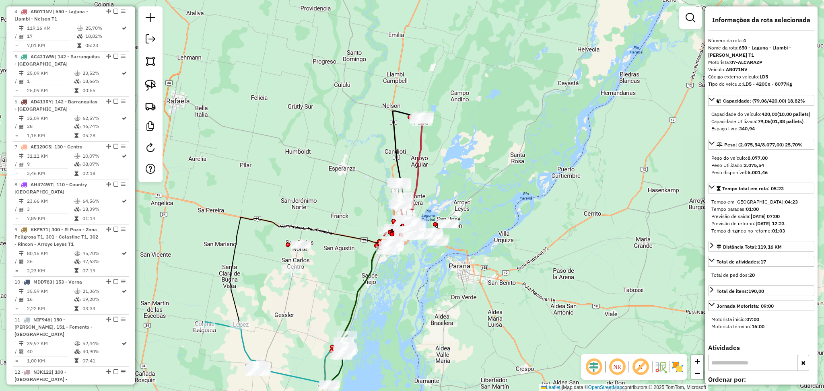
drag, startPoint x: 462, startPoint y: 95, endPoint x: 454, endPoint y: 140, distance: 45.7
click at [454, 140] on div "Janela de atendimento Grade de atendimento Capacidade Transportadoras Veículos …" at bounding box center [412, 195] width 824 height 391
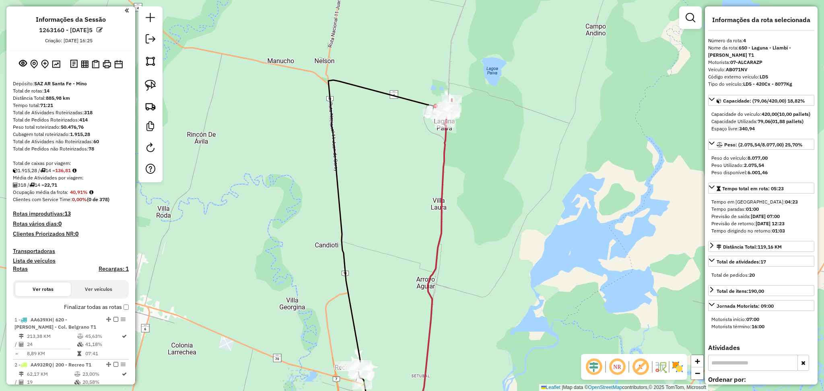
scroll to position [0, 0]
drag, startPoint x: 393, startPoint y: 265, endPoint x: 427, endPoint y: 91, distance: 177.4
click at [427, 92] on div "Janela de atendimento Grade de atendimento Capacidade Transportadoras Veículos …" at bounding box center [412, 195] width 824 height 391
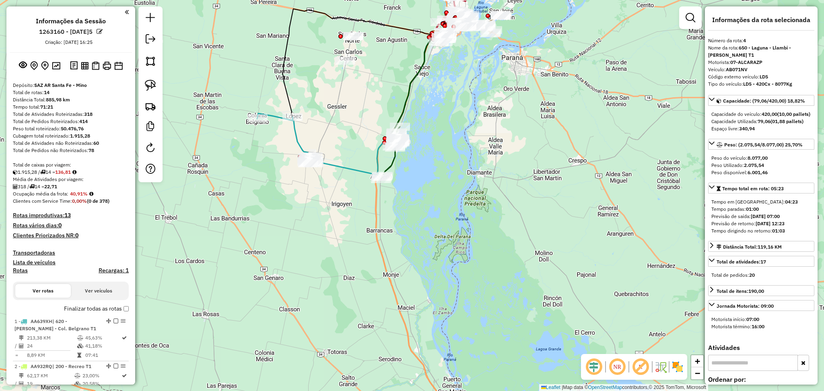
drag, startPoint x: 371, startPoint y: 136, endPoint x: 379, endPoint y: 156, distance: 20.8
click at [379, 156] on div "Janela de atendimento Grade de atendimento Capacidade Transportadoras Veículos …" at bounding box center [412, 195] width 824 height 391
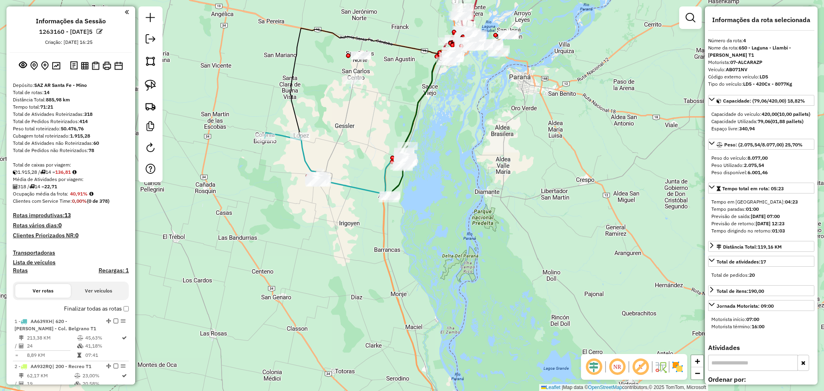
click at [305, 157] on icon at bounding box center [293, 158] width 56 height 50
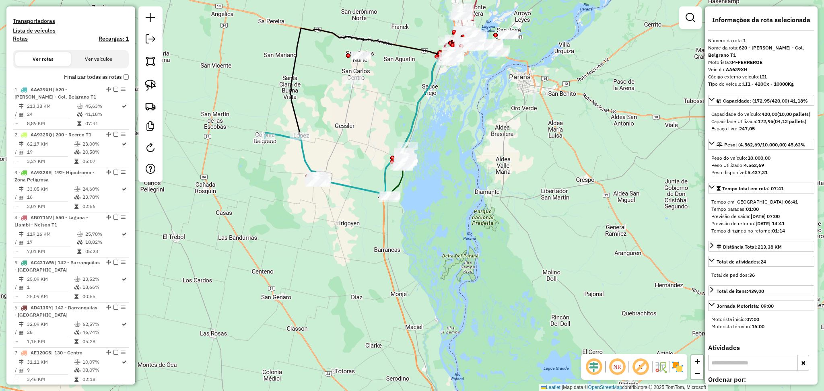
scroll to position [309, 0]
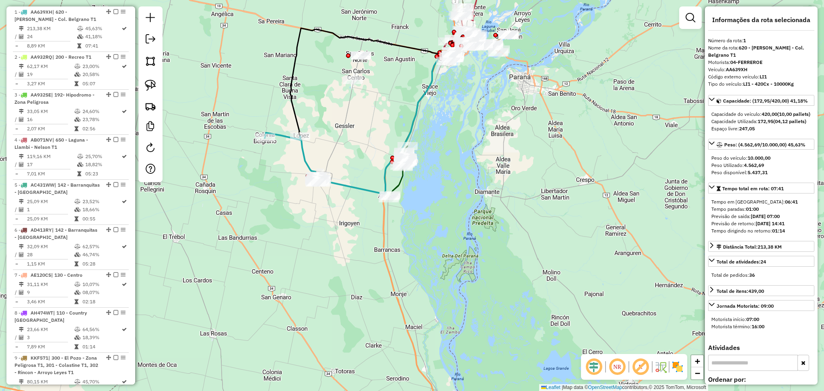
click at [402, 184] on icon at bounding box center [398, 172] width 19 height 52
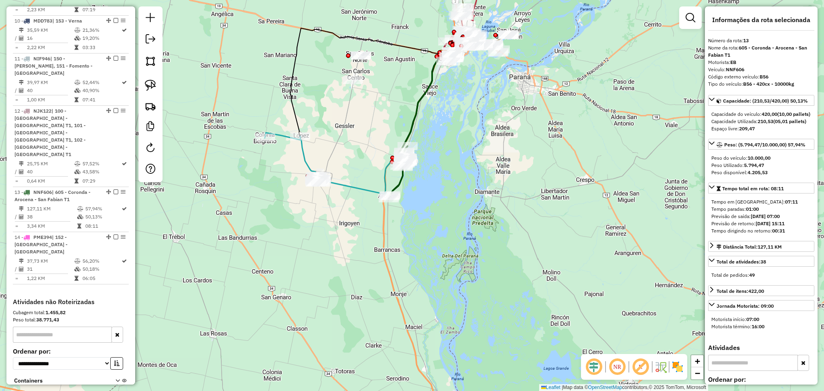
scroll to position [757, 0]
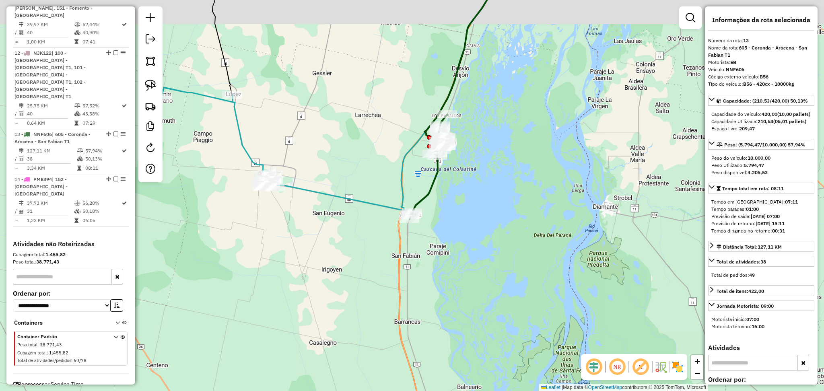
drag, startPoint x: 421, startPoint y: 154, endPoint x: 448, endPoint y: 183, distance: 40.4
click at [448, 183] on div "Janela de atendimento Grade de atendimento Capacidade Transportadoras Veículos …" at bounding box center [412, 195] width 824 height 391
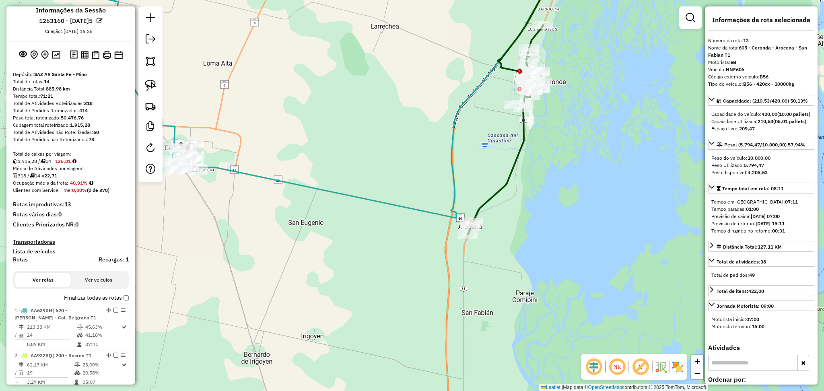
scroll to position [0, 0]
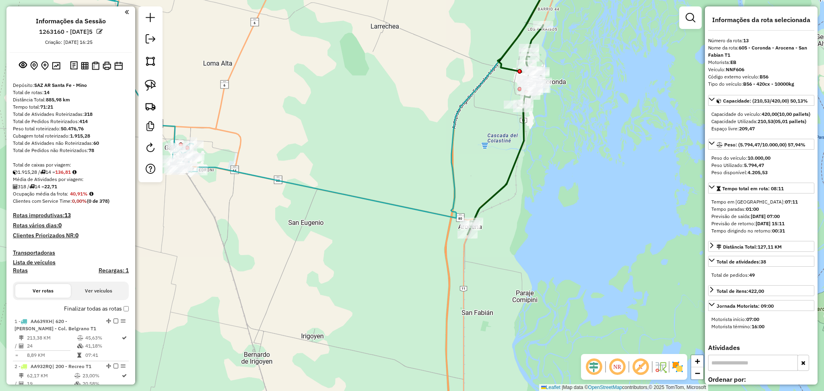
click at [511, 171] on icon at bounding box center [506, 130] width 76 height 210
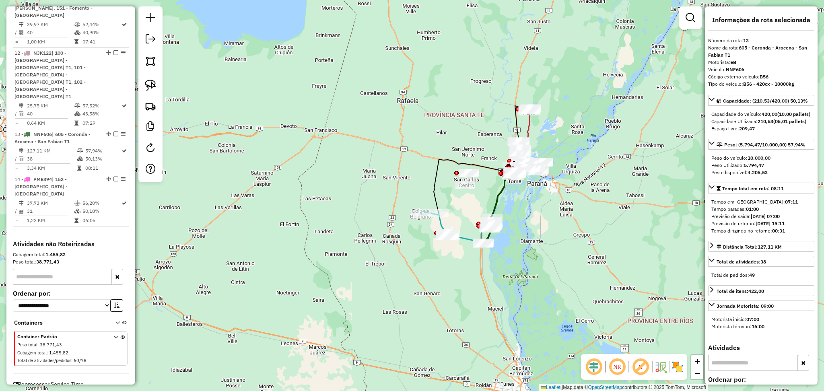
scroll to position [0, 39]
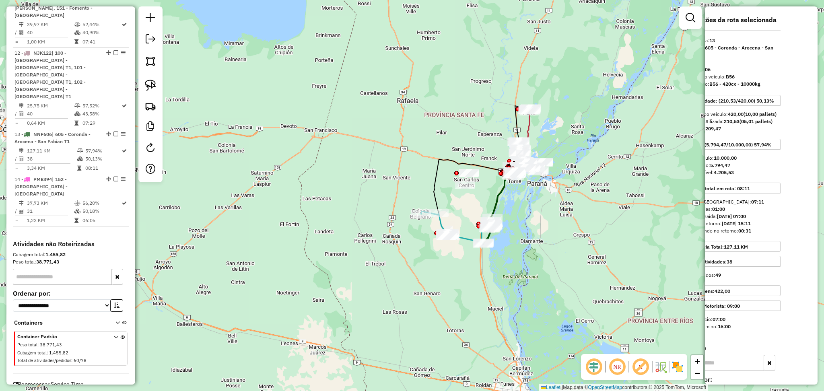
drag, startPoint x: 778, startPoint y: 130, endPoint x: 812, endPoint y: 134, distance: 34.8
click at [812, 134] on div "**********" at bounding box center [761, 195] width 113 height 378
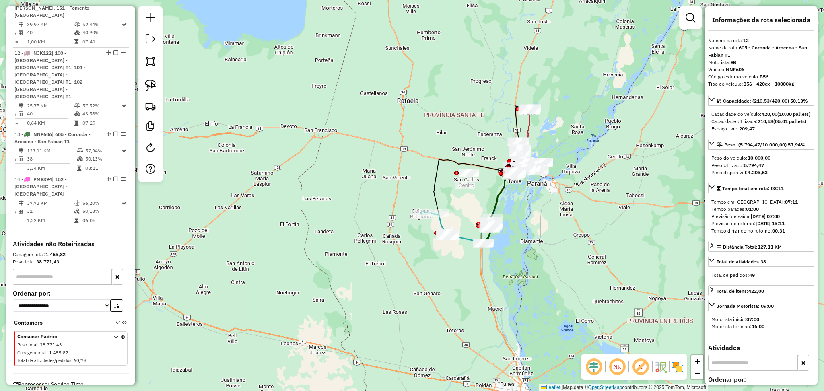
drag, startPoint x: 763, startPoint y: 142, endPoint x: 683, endPoint y: 165, distance: 83.3
click at [678, 144] on hb-router-mapa "Informações da Sessão 1263160 - 11/09/2025 Criação: 10/09/2025 16:25 Depósito: …" at bounding box center [412, 195] width 824 height 391
click at [733, 125] on div "Capacidade Utilizada: 210,53 (05,01 pallets)" at bounding box center [762, 121] width 100 height 7
click at [495, 205] on icon at bounding box center [499, 197] width 24 height 53
drag, startPoint x: 780, startPoint y: 128, endPoint x: 809, endPoint y: 132, distance: 29.7
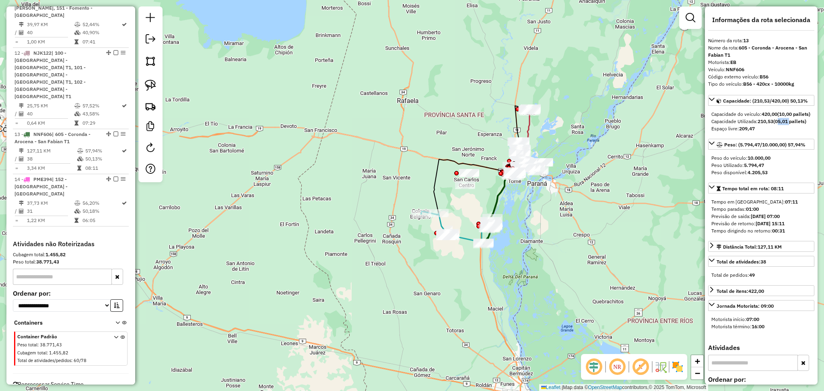
click at [810, 132] on div "**********" at bounding box center [761, 195] width 113 height 378
drag, startPoint x: 740, startPoint y: 143, endPoint x: 658, endPoint y: 142, distance: 82.5
click at [658, 142] on hb-router-mapa "Informações da Sessão 1263160 - 11/09/2025 Criação: 10/09/2025 16:25 Depósito: …" at bounding box center [412, 195] width 824 height 391
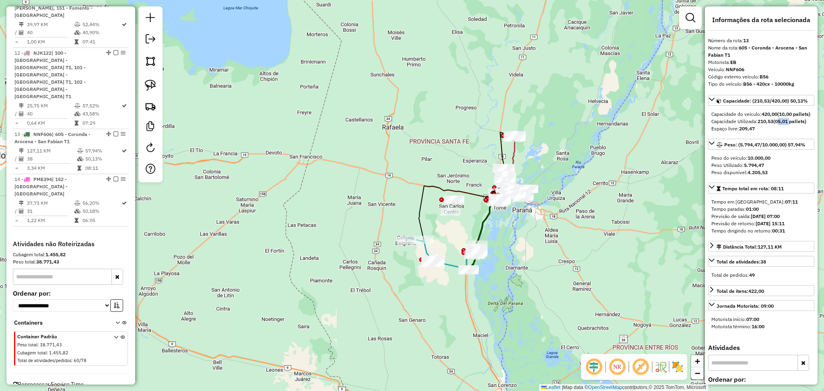
drag, startPoint x: 486, startPoint y: 110, endPoint x: 442, endPoint y: 158, distance: 65.5
click at [429, 155] on div "Janela de atendimento Grade de atendimento Capacidade Transportadoras Veículos …" at bounding box center [412, 195] width 824 height 391
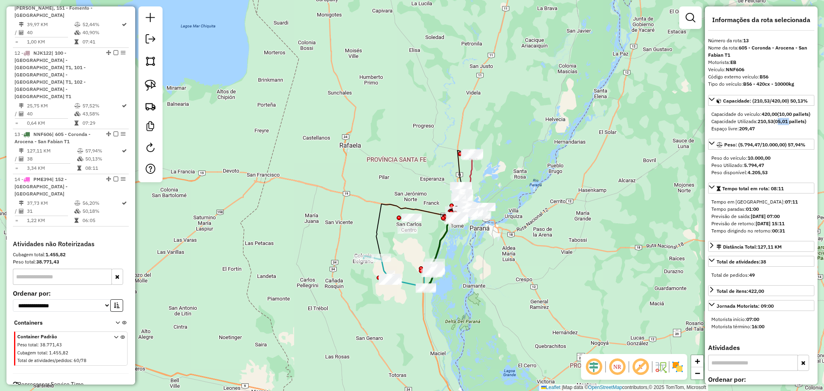
click at [470, 172] on icon at bounding box center [462, 186] width 20 height 61
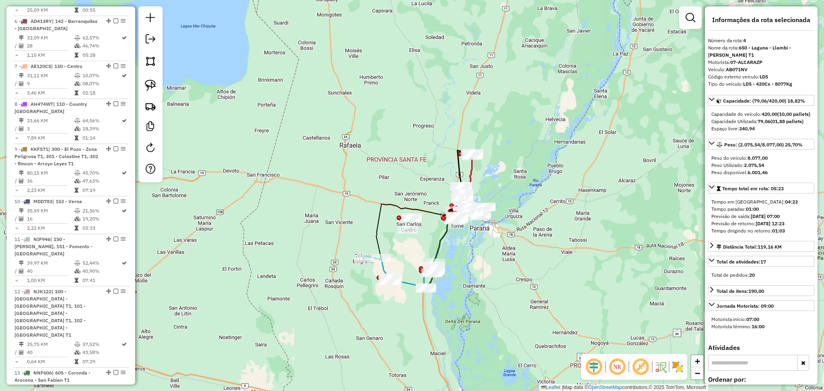
scroll to position [438, 0]
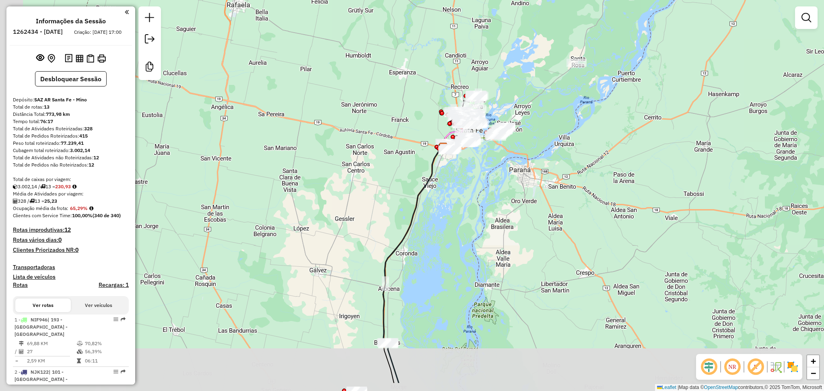
drag, startPoint x: 448, startPoint y: 299, endPoint x: 494, endPoint y: 229, distance: 84.3
click at [494, 229] on div "Janela de atendimento Grade de atendimento Capacidade Transportadoras Veículos …" at bounding box center [412, 195] width 824 height 391
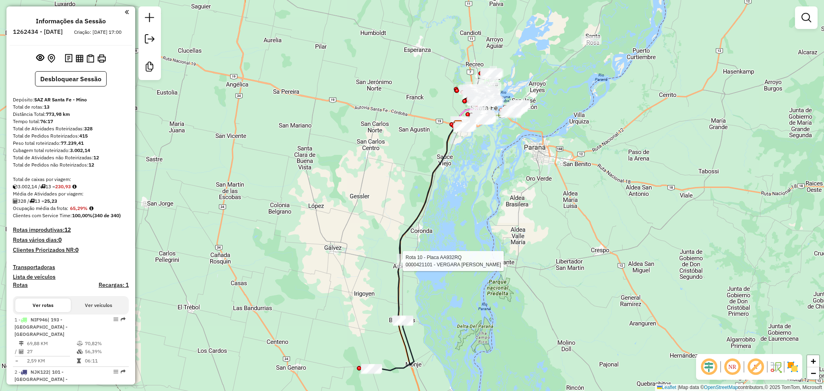
select select "**********"
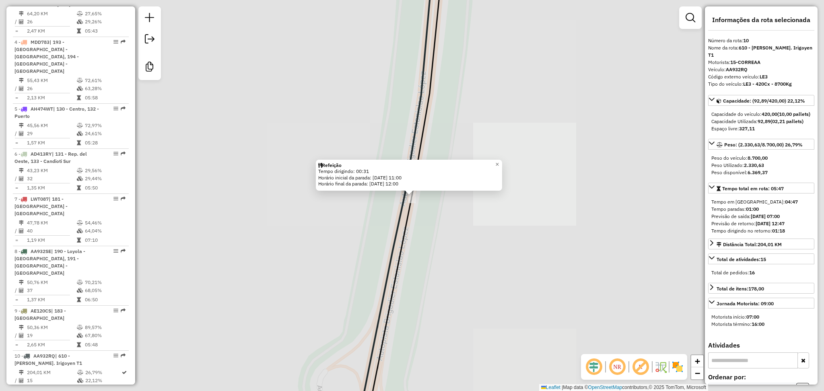
scroll to position [678, 0]
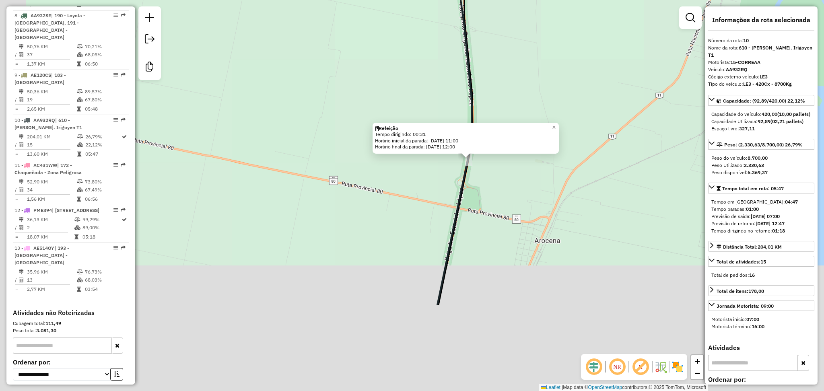
drag, startPoint x: 396, startPoint y: 342, endPoint x: 487, endPoint y: 179, distance: 186.4
click at [487, 179] on div "Refeição Tempo dirigindo: 00:31 Horário inicial da parada: 10/09/2025 11:00 Hor…" at bounding box center [412, 195] width 824 height 391
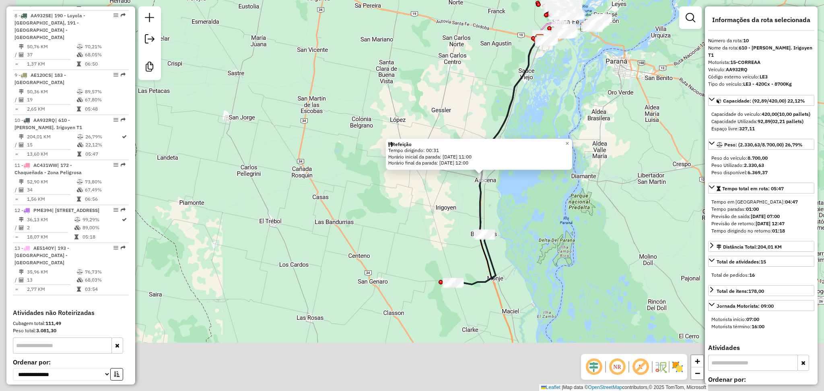
drag, startPoint x: 507, startPoint y: 267, endPoint x: 510, endPoint y: 251, distance: 16.4
click at [510, 253] on div "Refeição Tempo dirigindo: 00:31 Horário inicial da parada: 10/09/2025 11:00 Hor…" at bounding box center [412, 195] width 824 height 391
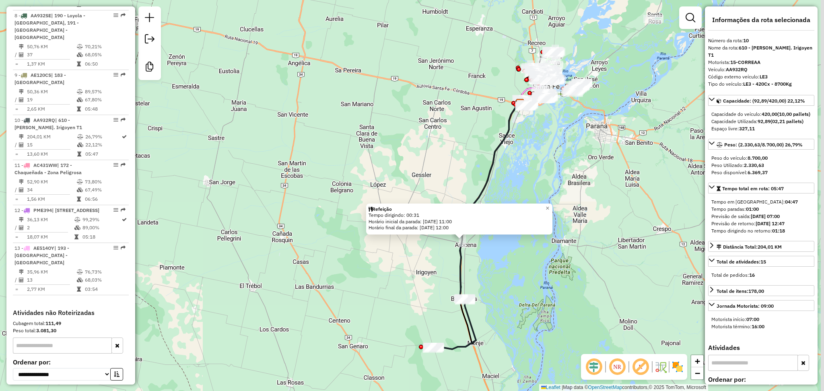
drag, startPoint x: 356, startPoint y: 161, endPoint x: 326, endPoint y: 142, distance: 35.1
click at [342, 207] on div "Refeição Tempo dirigindo: 00:31 Horário inicial da parada: 10/09/2025 11:00 Hor…" at bounding box center [412, 195] width 824 height 391
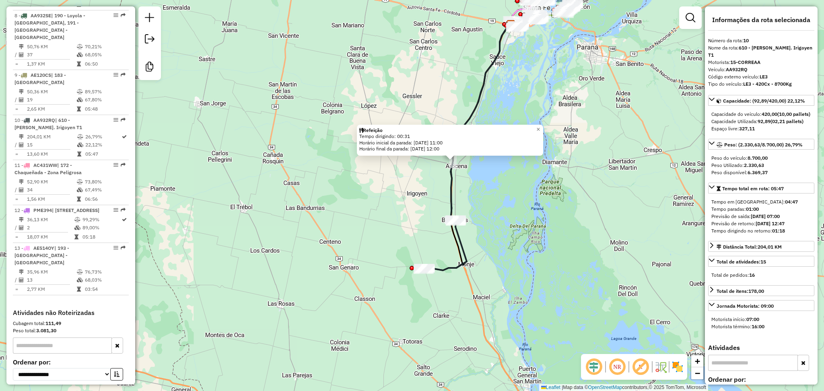
click at [461, 270] on icon at bounding box center [444, 244] width 43 height 51
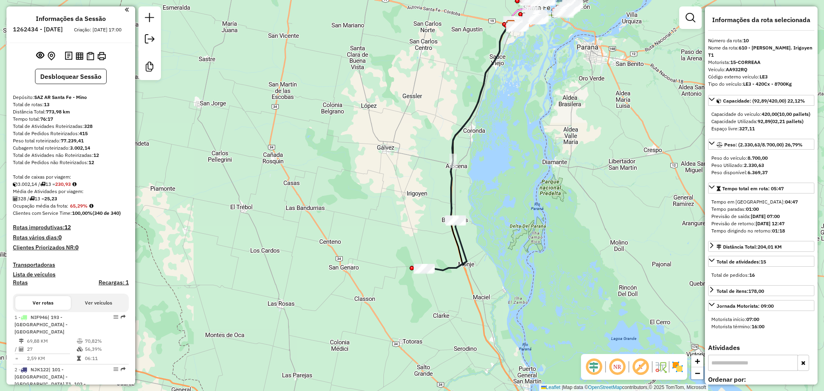
scroll to position [0, 0]
click at [534, 188] on div "Janela de atendimento Grade de atendimento Capacidade Transportadoras Veículos …" at bounding box center [412, 195] width 824 height 391
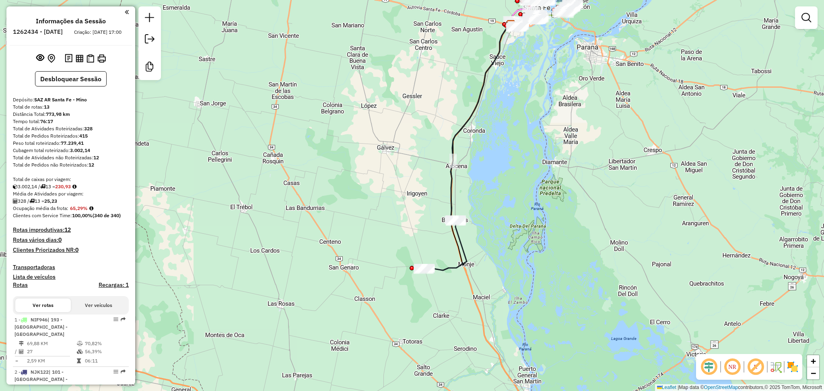
click at [453, 190] on icon at bounding box center [481, 121] width 60 height 197
select select "**********"
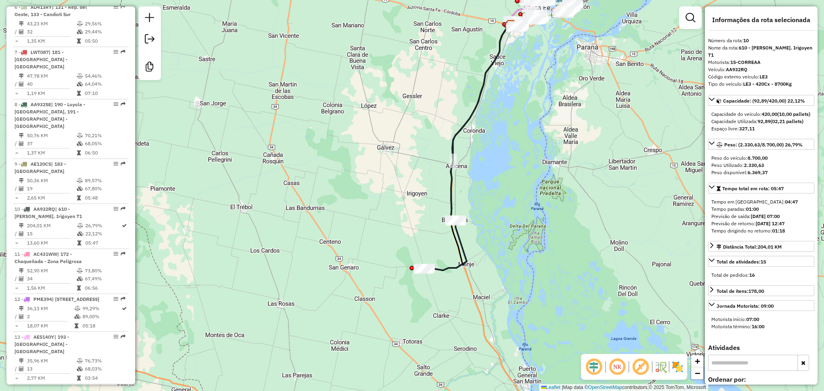
scroll to position [678, 0]
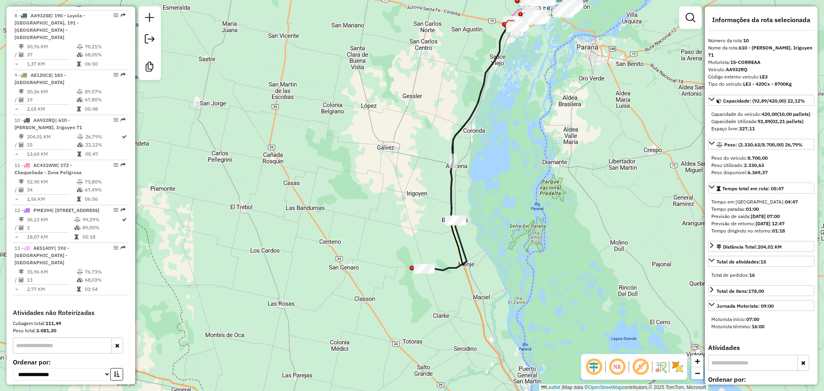
drag, startPoint x: 776, startPoint y: 131, endPoint x: 788, endPoint y: 134, distance: 12.4
click at [788, 134] on div "Capacidade do veículo: 420,00 (10,00 pallets) Capacidade Utilizada: 92,89 (02,2…" at bounding box center [761, 121] width 106 height 28
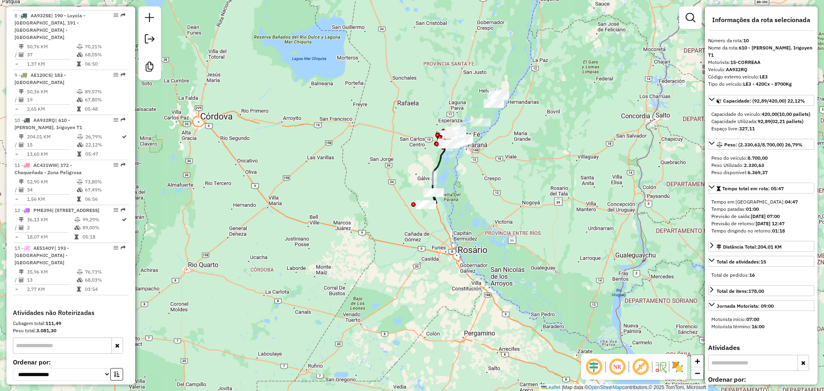
click at [443, 161] on icon at bounding box center [440, 167] width 15 height 49
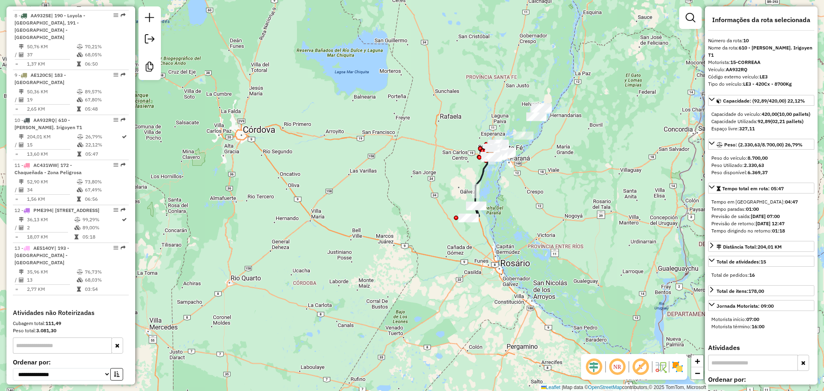
drag, startPoint x: 466, startPoint y: 186, endPoint x: 508, endPoint y: 199, distance: 43.7
click at [508, 199] on div "Janela de atendimento Grade de atendimento Capacidade Transportadoras Veículos …" at bounding box center [412, 195] width 824 height 391
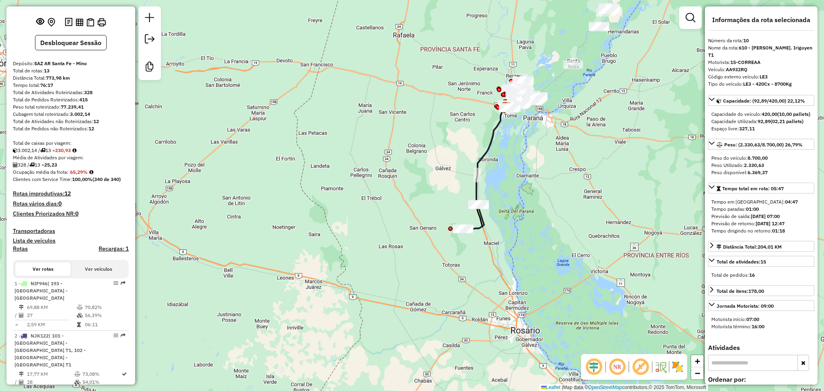
scroll to position [34, 0]
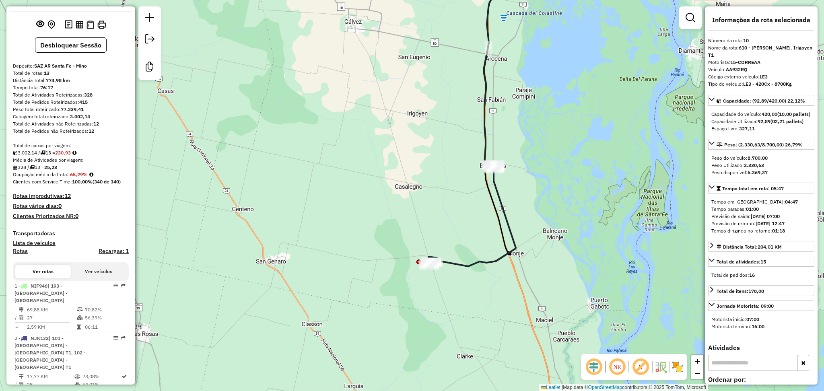
click at [518, 301] on div "Janela de atendimento Grade de atendimento Capacidade Transportadoras Veículos …" at bounding box center [412, 195] width 824 height 391
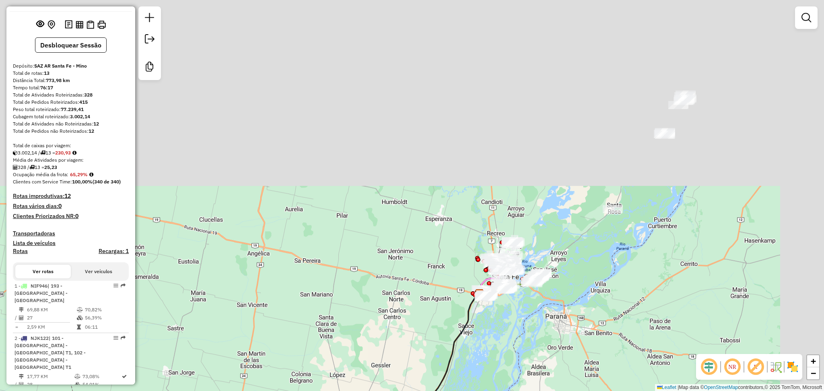
drag, startPoint x: 465, startPoint y: 73, endPoint x: 377, endPoint y: 343, distance: 284.2
click at [377, 343] on div "Janela de atendimento Grade de atendimento Capacidade Transportadoras Veículos …" at bounding box center [412, 195] width 824 height 391
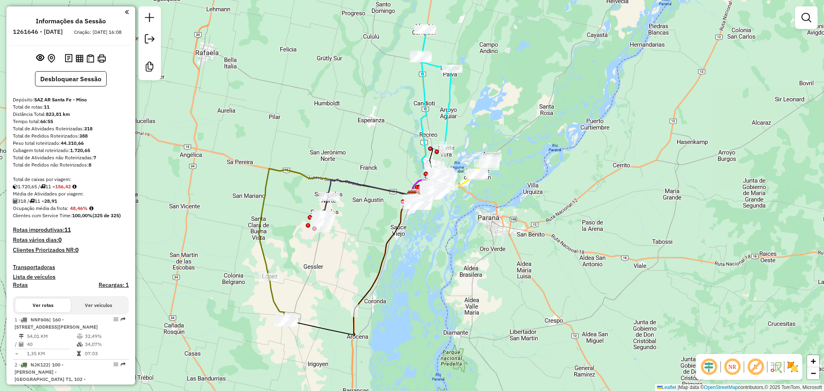
click at [277, 296] on icon at bounding box center [278, 300] width 19 height 46
select select "**********"
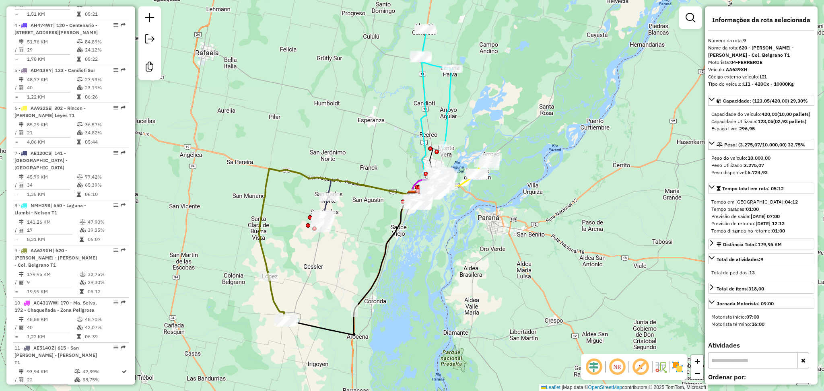
scroll to position [602, 0]
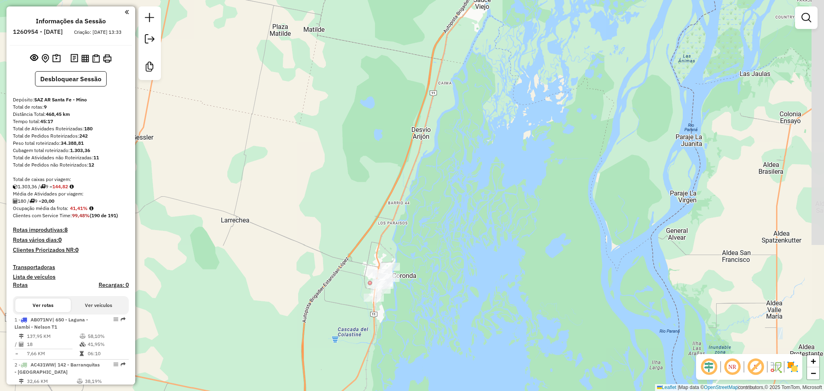
drag, startPoint x: 458, startPoint y: 237, endPoint x: 464, endPoint y: 208, distance: 30.1
click at [464, 208] on div "Janela de atendimento Grade de atendimento Capacidade Transportadoras Veículos …" at bounding box center [412, 195] width 824 height 391
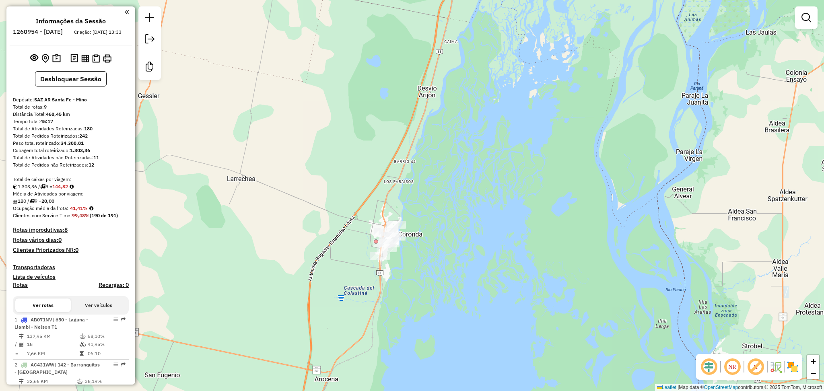
drag, startPoint x: 462, startPoint y: 202, endPoint x: 446, endPoint y: 177, distance: 29.0
click at [446, 177] on div "Janela de atendimento Grade de atendimento Capacidade Transportadoras Veículos …" at bounding box center [412, 195] width 824 height 391
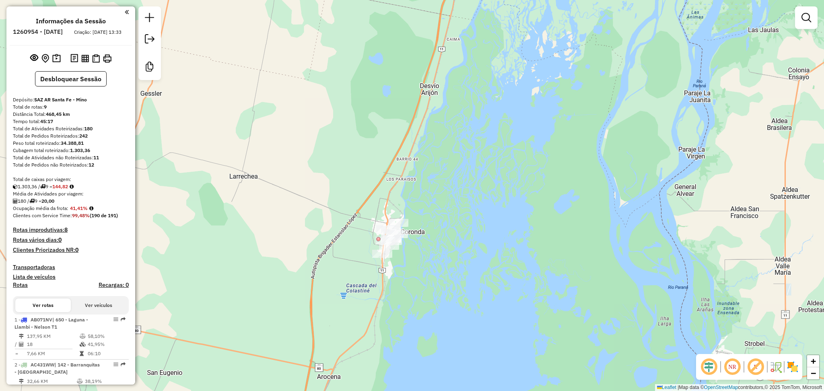
click at [422, 194] on div "Janela de atendimento Grade de atendimento Capacidade Transportadoras Veículos …" at bounding box center [412, 195] width 824 height 391
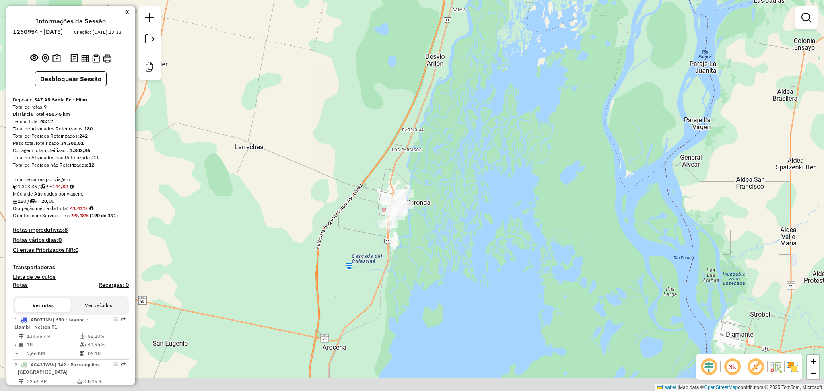
drag, startPoint x: 467, startPoint y: 239, endPoint x: 478, endPoint y: 171, distance: 68.9
click at [478, 171] on div "Janela de atendimento Grade de atendimento Capacidade Transportadoras Veículos …" at bounding box center [412, 195] width 824 height 391
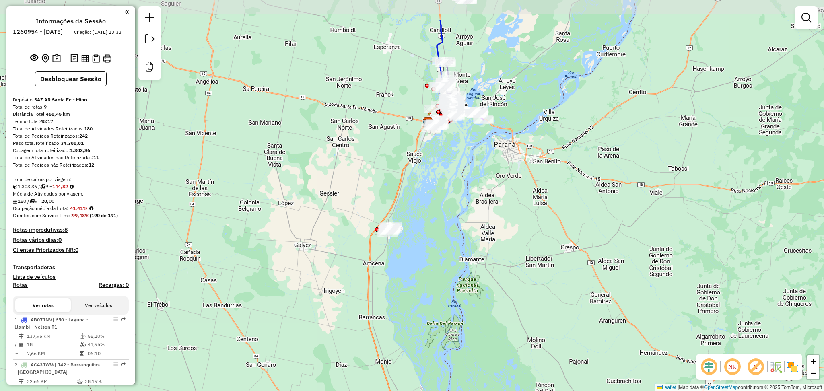
drag, startPoint x: 544, startPoint y: 160, endPoint x: 471, endPoint y: 223, distance: 96.8
click at [471, 223] on div "Janela de atendimento Grade de atendimento Capacidade Transportadoras Veículos …" at bounding box center [412, 195] width 824 height 391
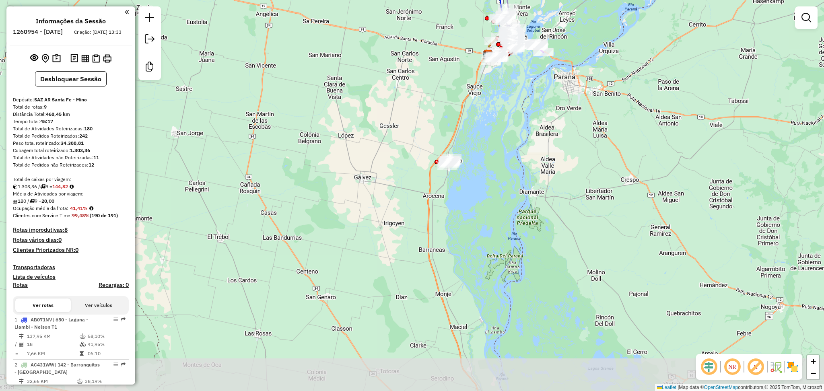
drag, startPoint x: 419, startPoint y: 366, endPoint x: 461, endPoint y: 284, distance: 92.3
click at [461, 284] on div "Janela de atendimento Grade de atendimento Capacidade Transportadoras Veículos …" at bounding box center [412, 195] width 824 height 391
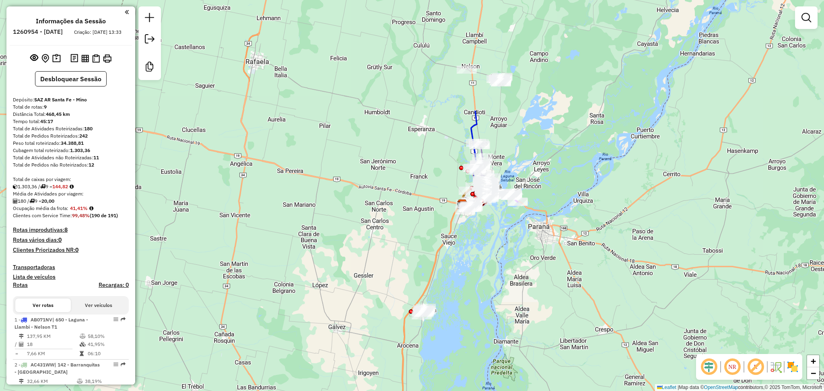
drag, startPoint x: 512, startPoint y: 134, endPoint x: 475, endPoint y: 325, distance: 194.7
click at [475, 325] on div "Janela de atendimento Grade de atendimento Capacidade Transportadoras Veículos …" at bounding box center [412, 195] width 824 height 391
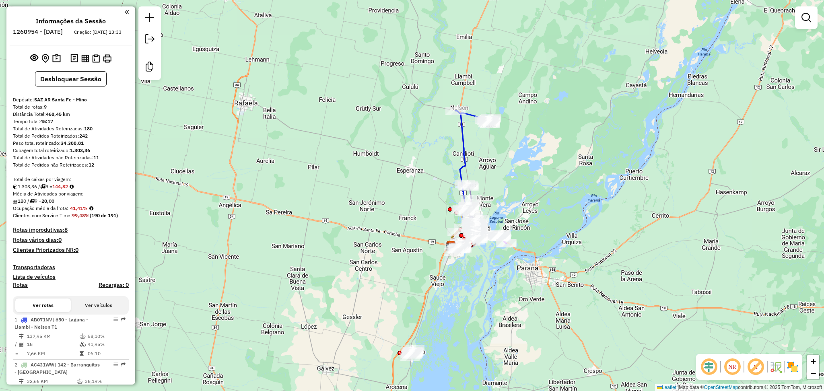
drag, startPoint x: 522, startPoint y: 163, endPoint x: 517, endPoint y: 189, distance: 26.9
click at [517, 189] on div "Janela de atendimento Grade de atendimento Capacidade Transportadoras Veículos …" at bounding box center [412, 195] width 824 height 391
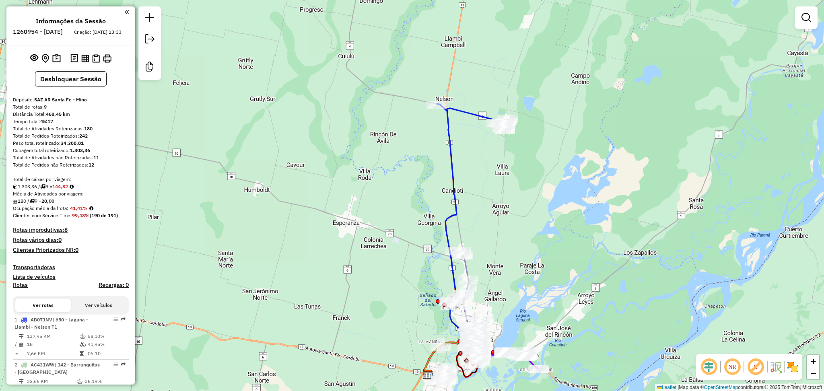
click at [456, 117] on div "Janela de atendimento Grade de atendimento Capacidade Transportadoras Veículos …" at bounding box center [412, 195] width 824 height 391
click at [468, 118] on div "Janela de atendimento Grade de atendimento Capacidade Transportadoras Veículos …" at bounding box center [412, 195] width 824 height 391
click at [468, 105] on div "Janela de atendimento Grade de atendimento Capacidade Transportadoras Veículos …" at bounding box center [412, 195] width 824 height 391
click at [466, 112] on icon at bounding box center [472, 205] width 71 height 203
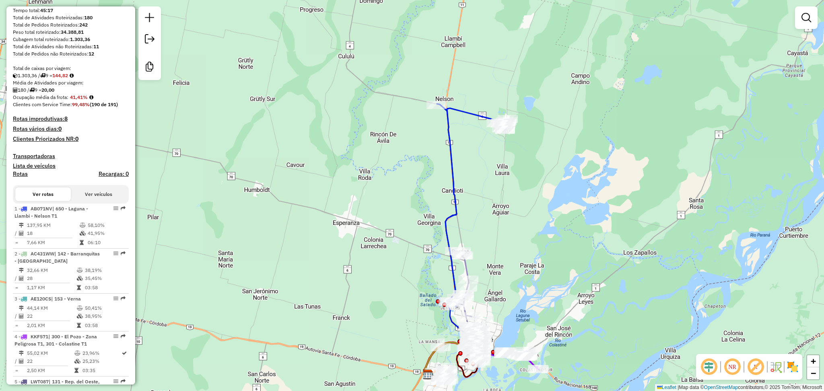
select select "**********"
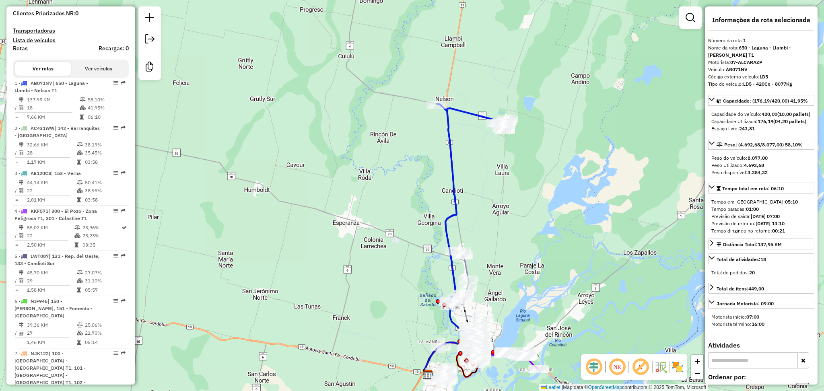
scroll to position [315, 0]
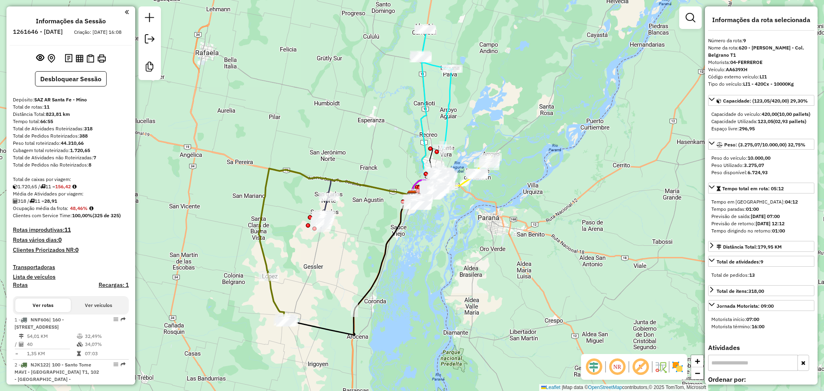
select select "**********"
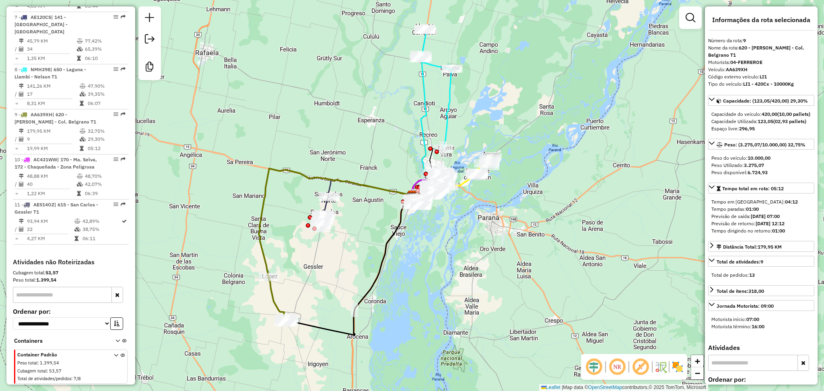
click at [448, 87] on icon at bounding box center [436, 89] width 33 height 120
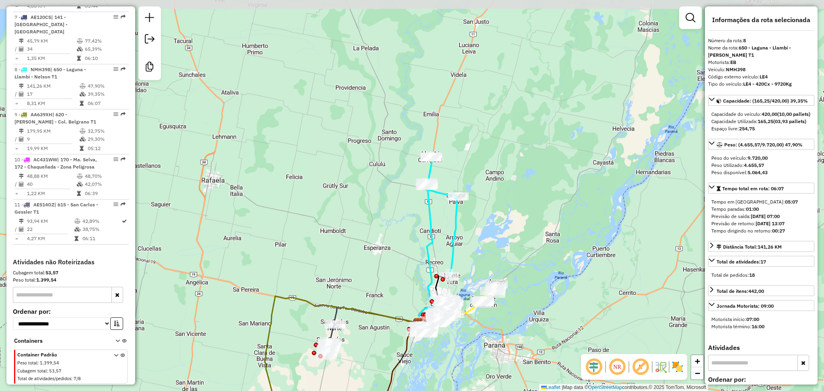
drag, startPoint x: 501, startPoint y: 103, endPoint x: 507, endPoint y: 231, distance: 127.7
click at [507, 231] on div "Janela de atendimento Grade de atendimento Capacidade Transportadoras Veículos …" at bounding box center [412, 195] width 824 height 391
